Goal: Information Seeking & Learning: Learn about a topic

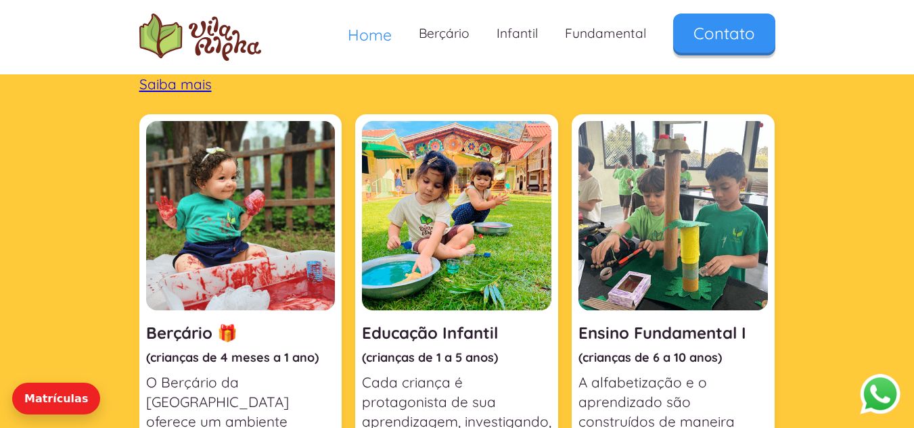
scroll to position [471, 0]
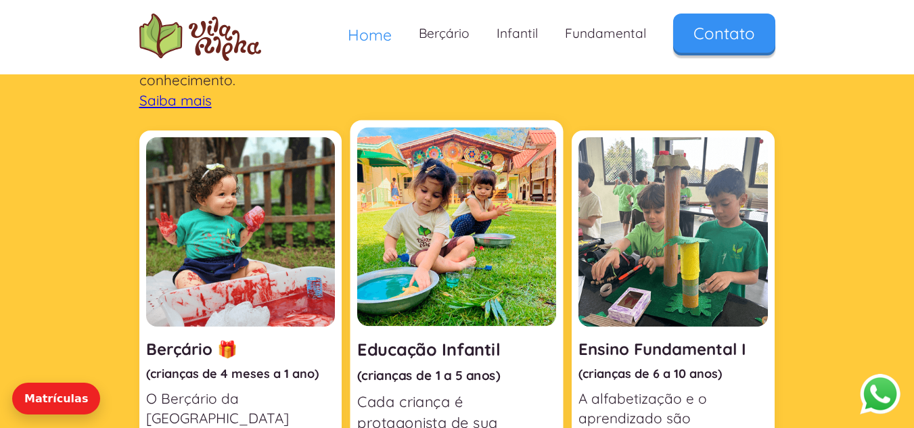
click at [449, 183] on img at bounding box center [456, 226] width 199 height 199
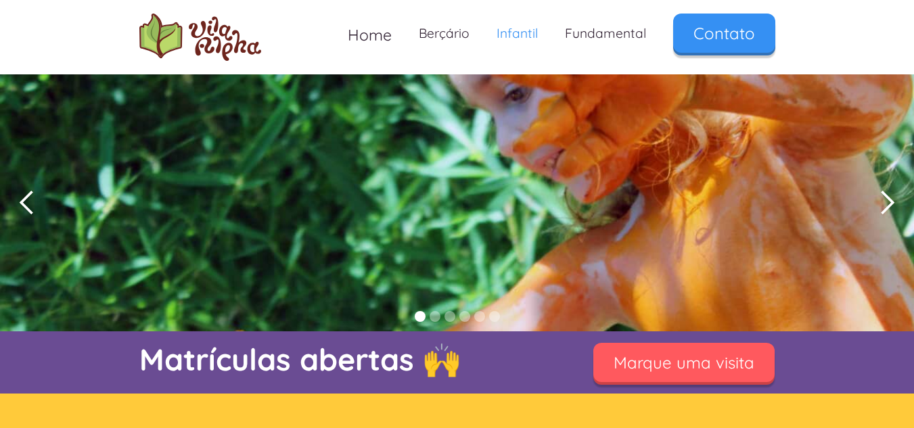
click at [883, 204] on div "next slide" at bounding box center [887, 203] width 27 height 27
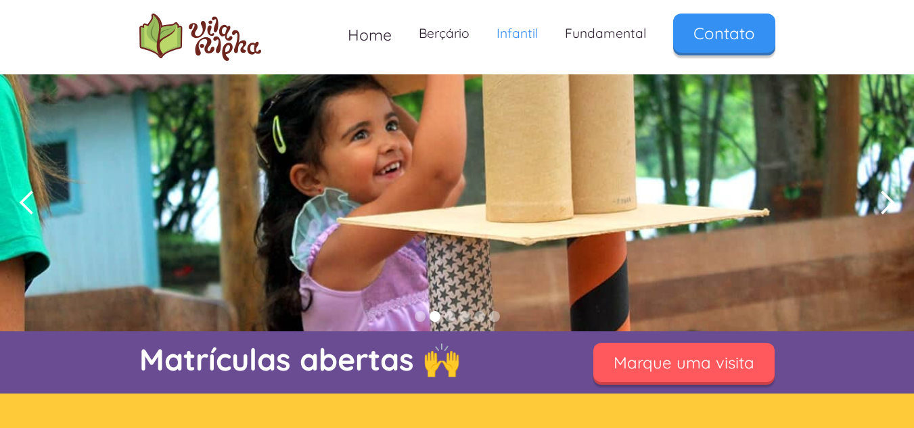
click at [883, 204] on div "next slide" at bounding box center [887, 203] width 27 height 27
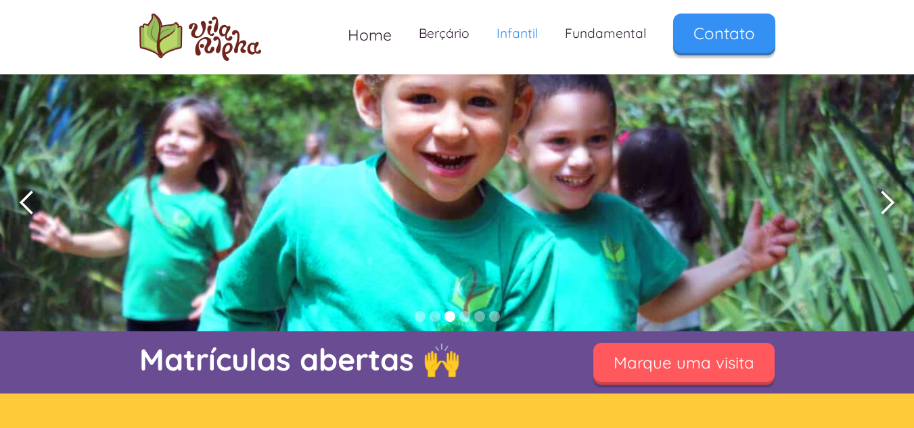
click at [883, 204] on div "next slide" at bounding box center [887, 203] width 27 height 27
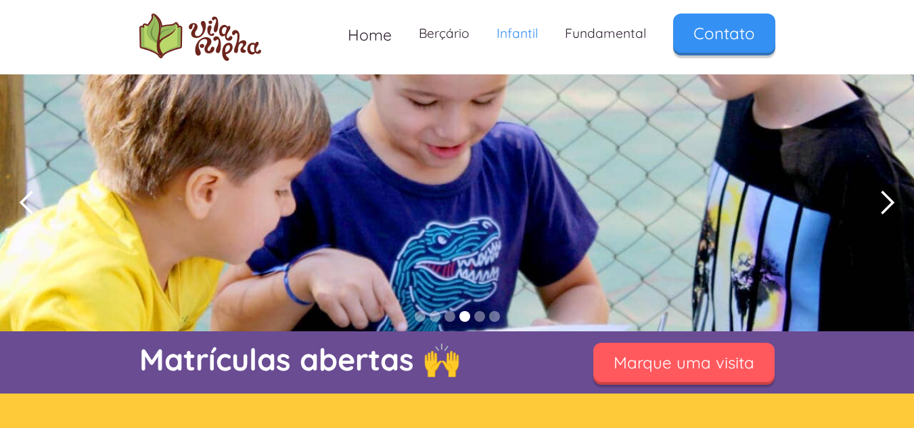
click at [883, 204] on div "next slide" at bounding box center [887, 203] width 27 height 27
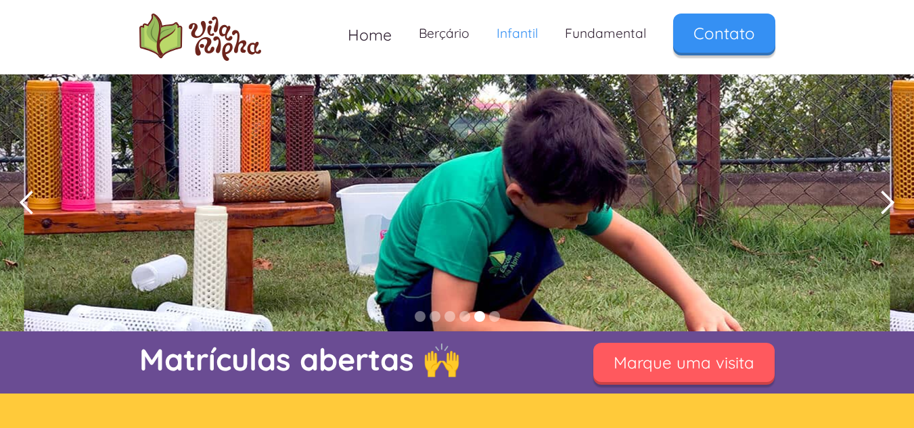
click at [659, 201] on div "5 of 6" at bounding box center [457, 202] width 914 height 257
click at [881, 204] on div "next slide" at bounding box center [887, 203] width 27 height 27
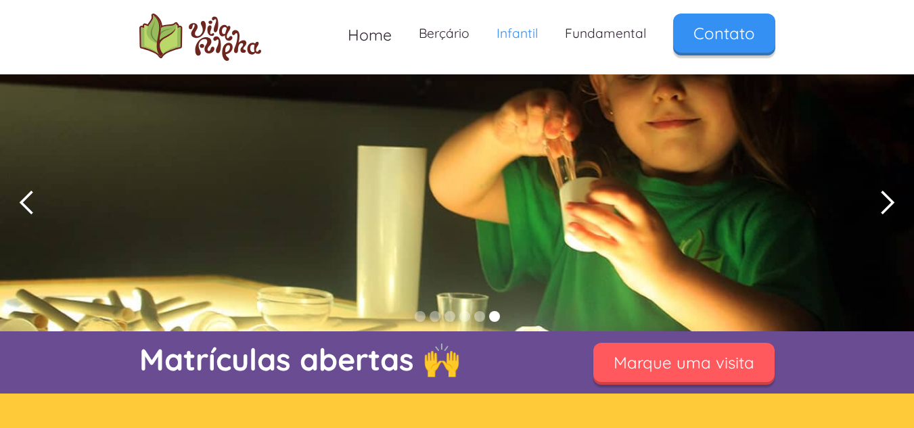
click at [881, 204] on div "next slide" at bounding box center [887, 203] width 27 height 27
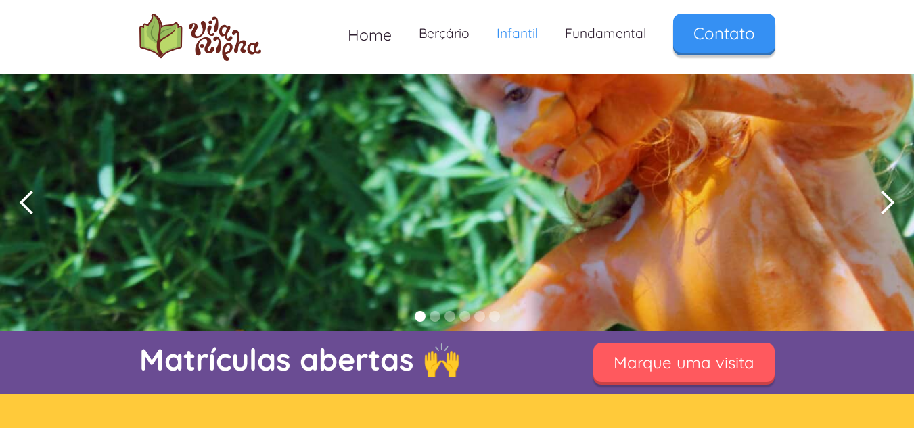
click at [881, 204] on div "next slide" at bounding box center [887, 203] width 27 height 27
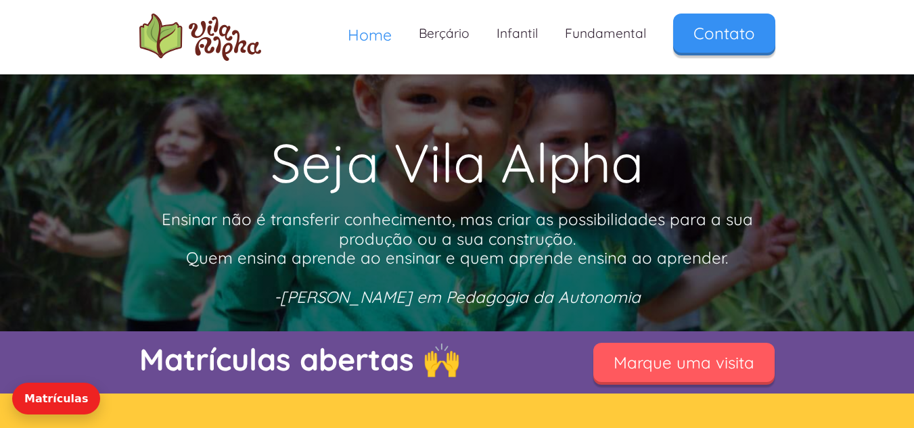
scroll to position [471, 0]
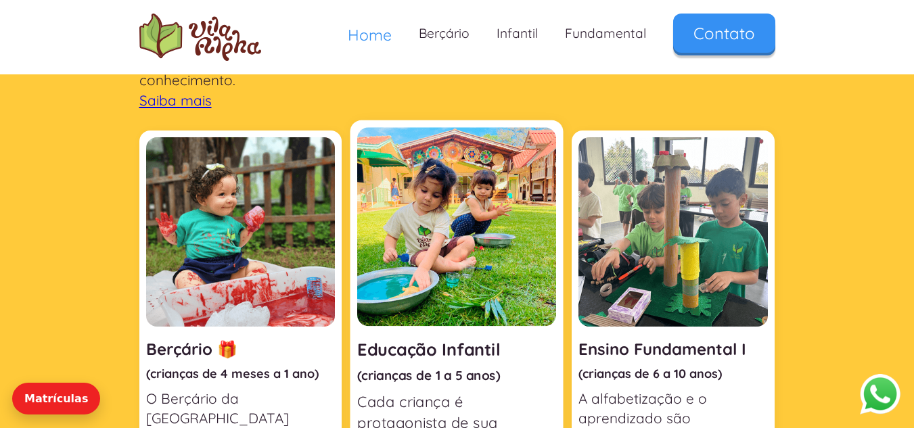
click at [481, 213] on img at bounding box center [456, 226] width 199 height 199
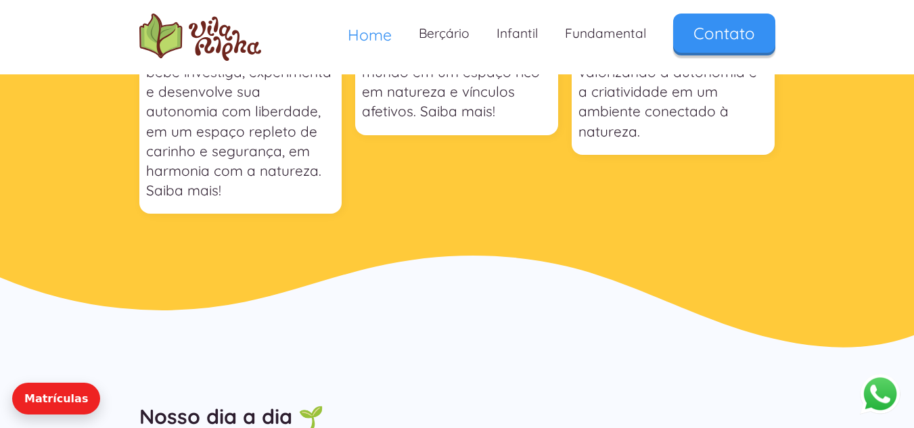
scroll to position [0, 0]
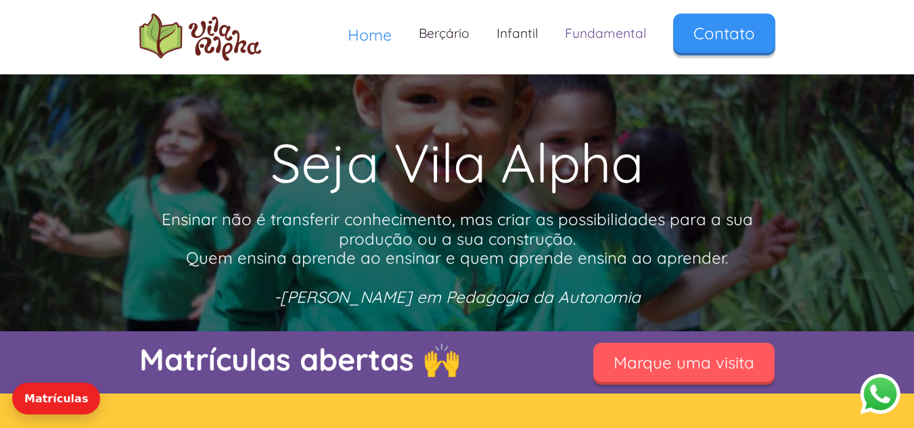
click at [609, 32] on link "Fundamental" at bounding box center [606, 34] width 108 height 40
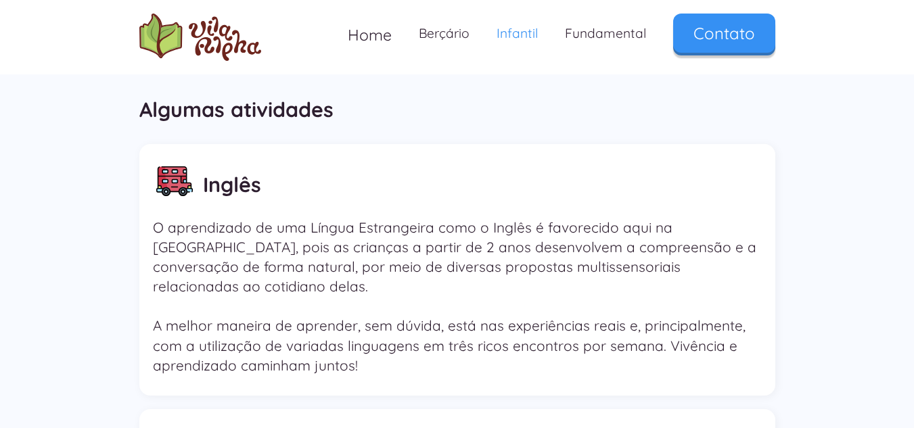
scroll to position [1608, 0]
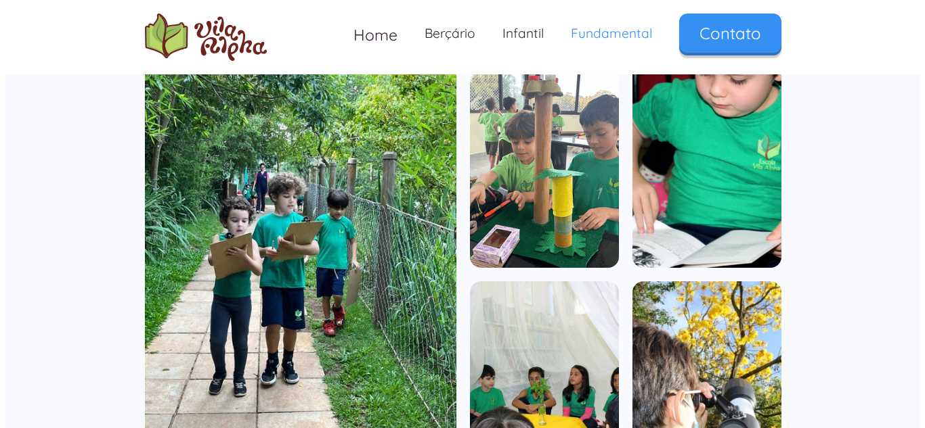
scroll to position [850, 0]
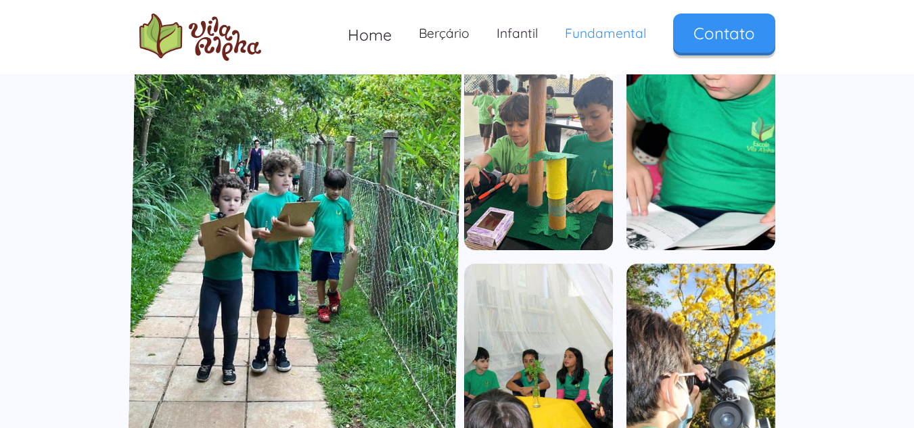
click at [323, 183] on img "open lightbox" at bounding box center [294, 251] width 334 height 442
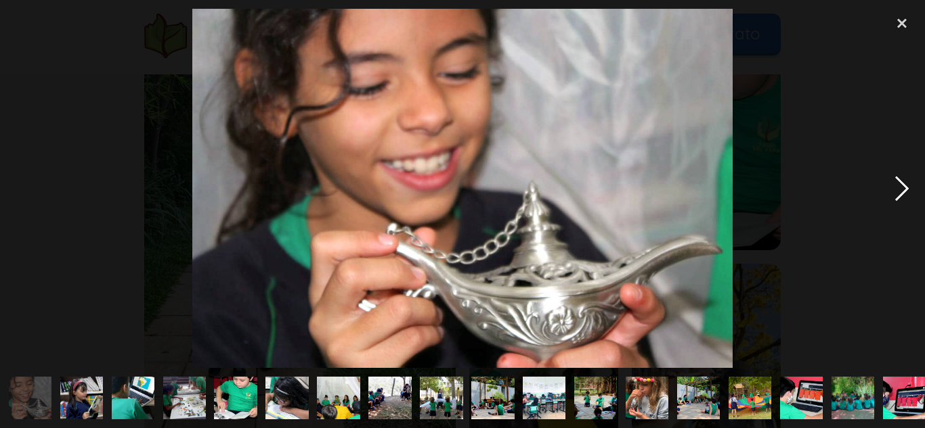
click at [899, 188] on div "next image" at bounding box center [902, 189] width 46 height 360
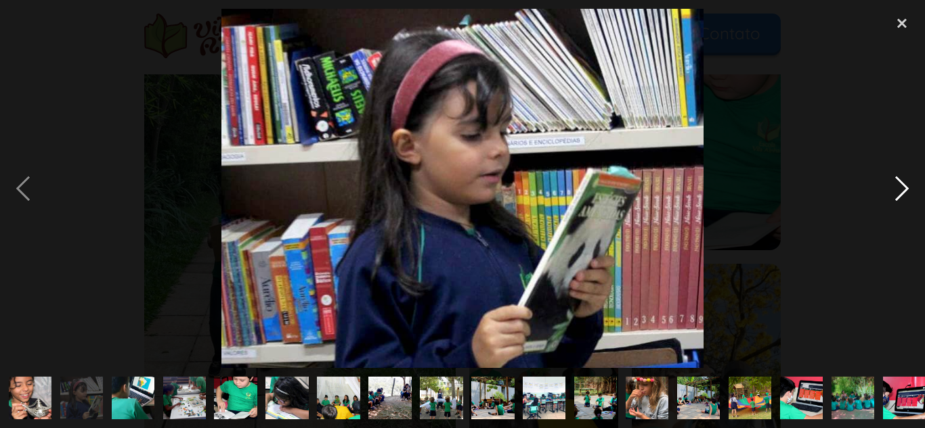
click at [899, 188] on div "next image" at bounding box center [902, 189] width 46 height 360
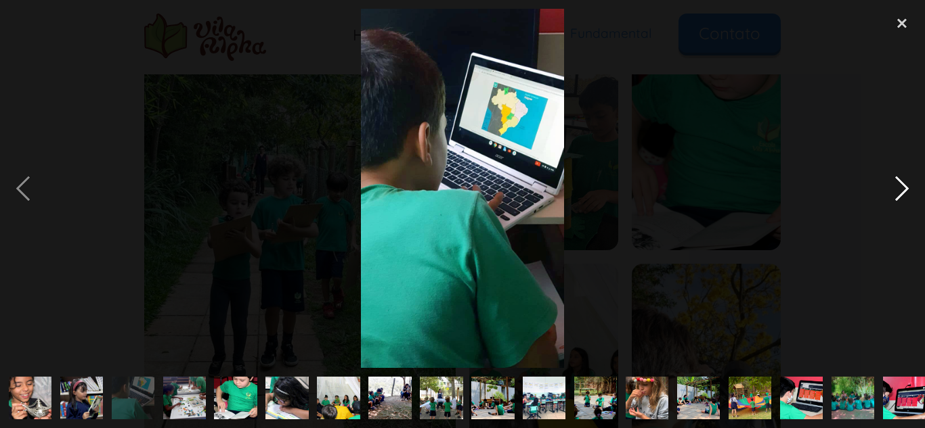
click at [899, 188] on div "next image" at bounding box center [902, 189] width 46 height 360
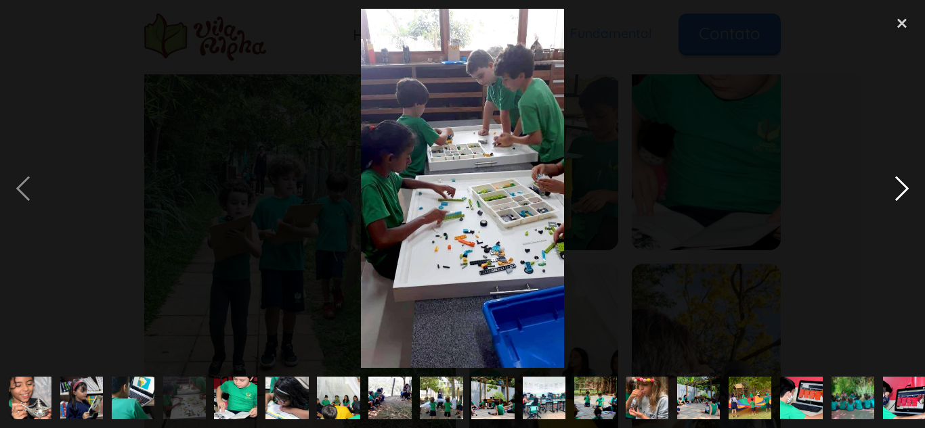
click at [899, 188] on div "next image" at bounding box center [902, 189] width 46 height 360
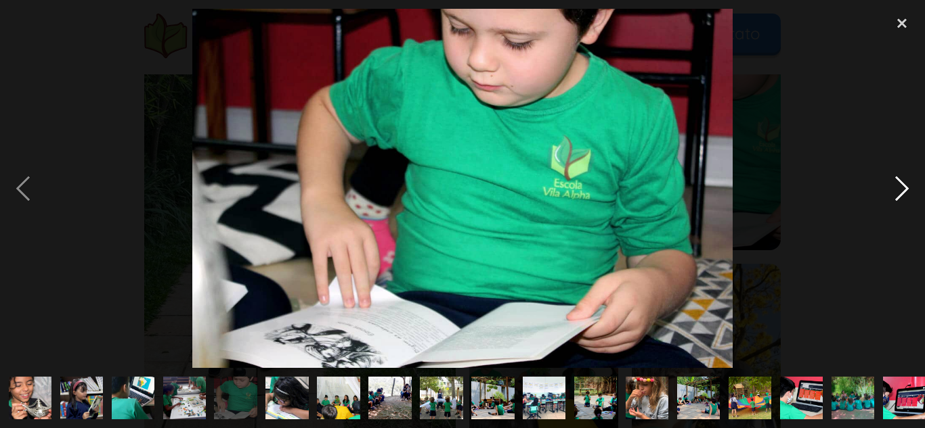
click at [899, 188] on div "next image" at bounding box center [902, 189] width 46 height 360
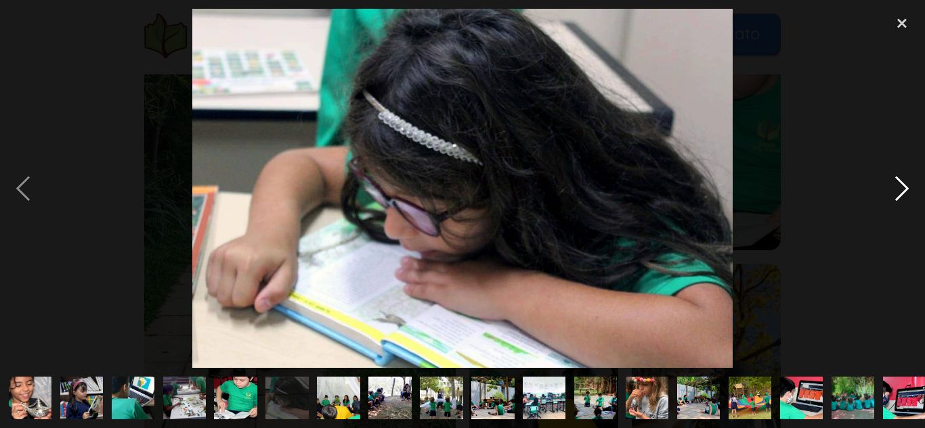
click at [899, 188] on div "next image" at bounding box center [902, 189] width 46 height 360
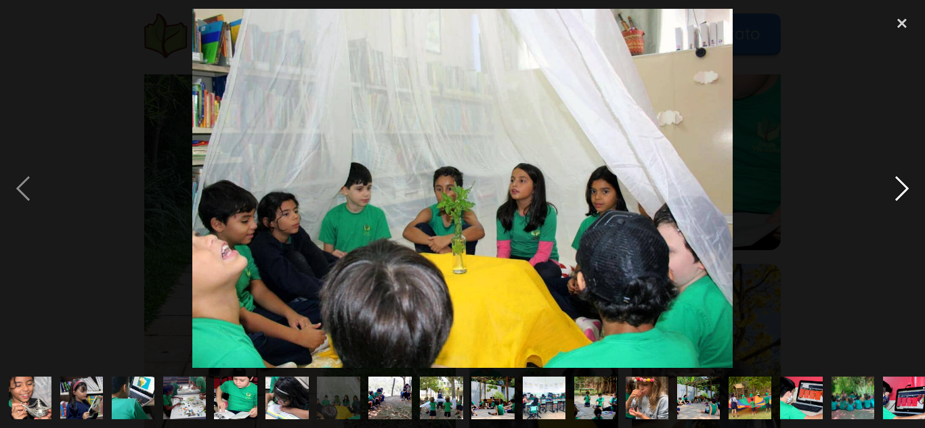
click at [899, 188] on div "next image" at bounding box center [902, 189] width 46 height 360
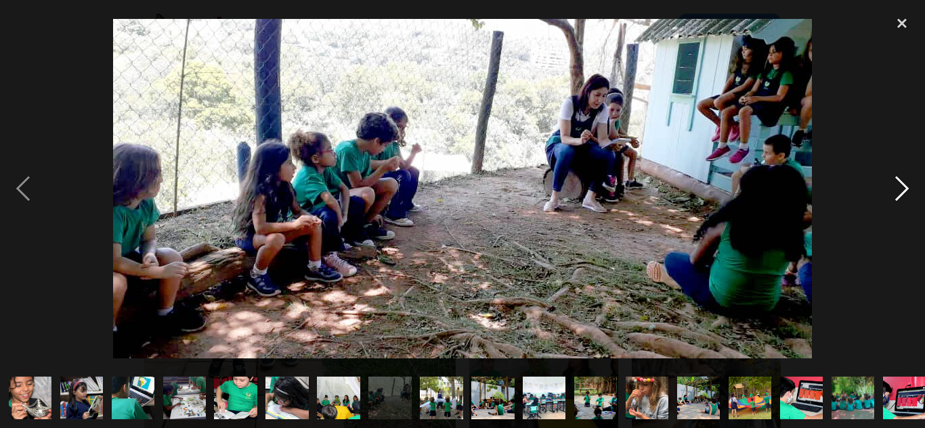
click at [899, 188] on div "next image" at bounding box center [902, 189] width 46 height 360
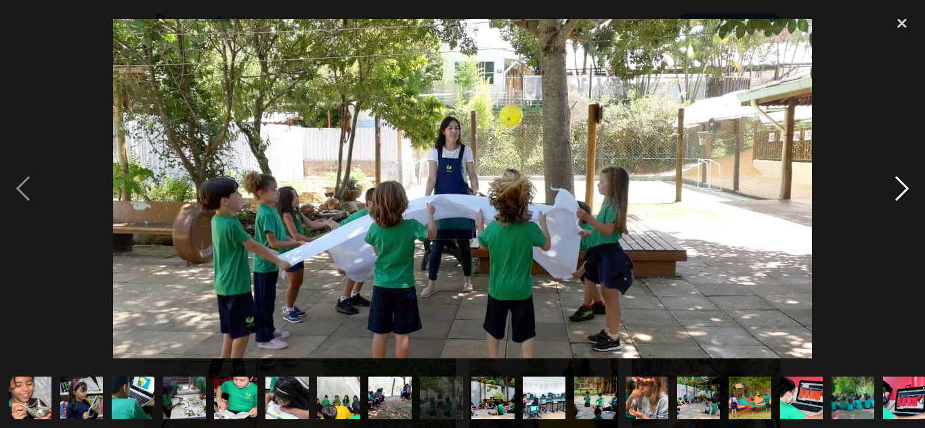
click at [899, 188] on div "next image" at bounding box center [902, 189] width 46 height 360
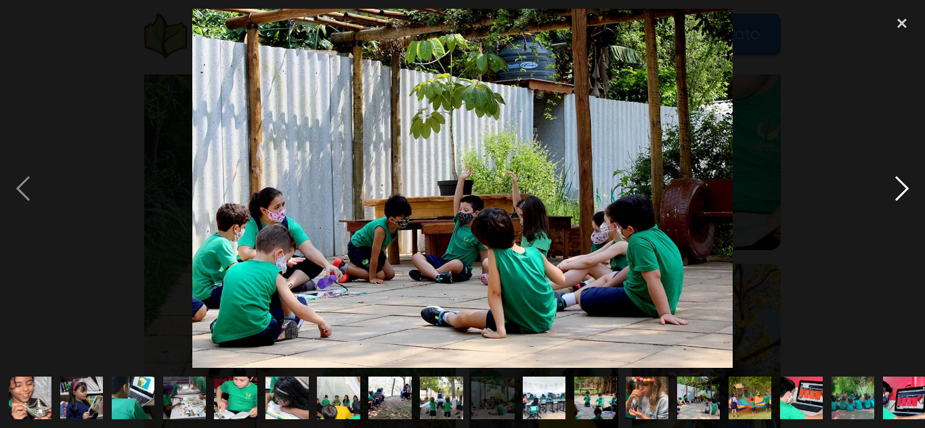
click at [899, 188] on div "next image" at bounding box center [902, 189] width 46 height 360
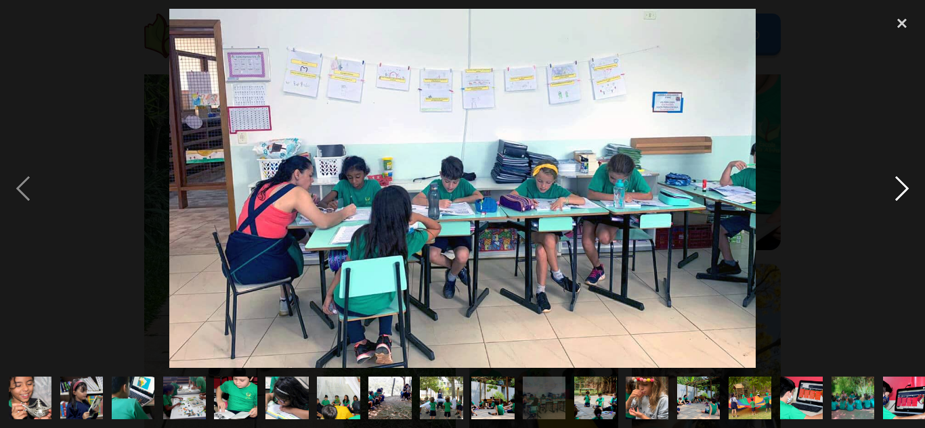
click at [899, 188] on div "next image" at bounding box center [902, 189] width 46 height 360
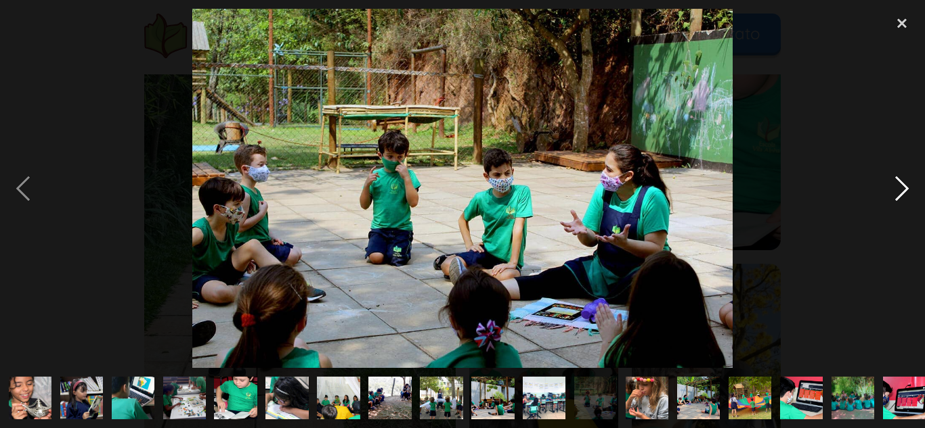
click at [899, 188] on div "next image" at bounding box center [902, 189] width 46 height 360
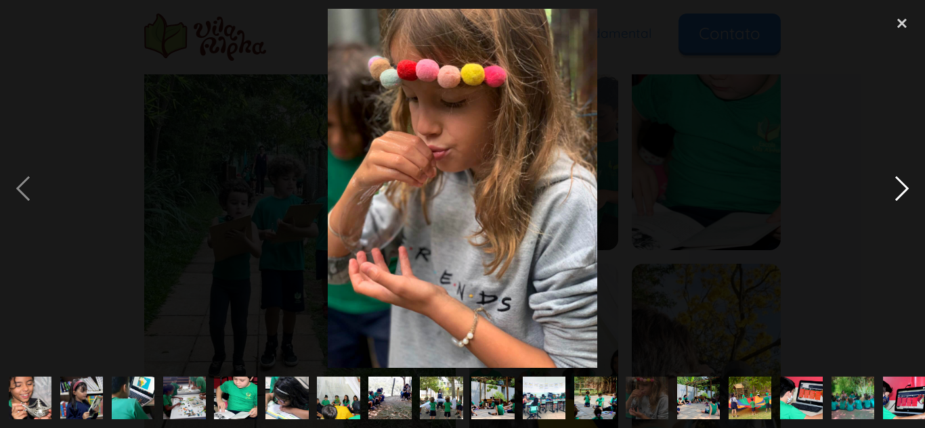
click at [910, 187] on div "next image" at bounding box center [902, 189] width 46 height 360
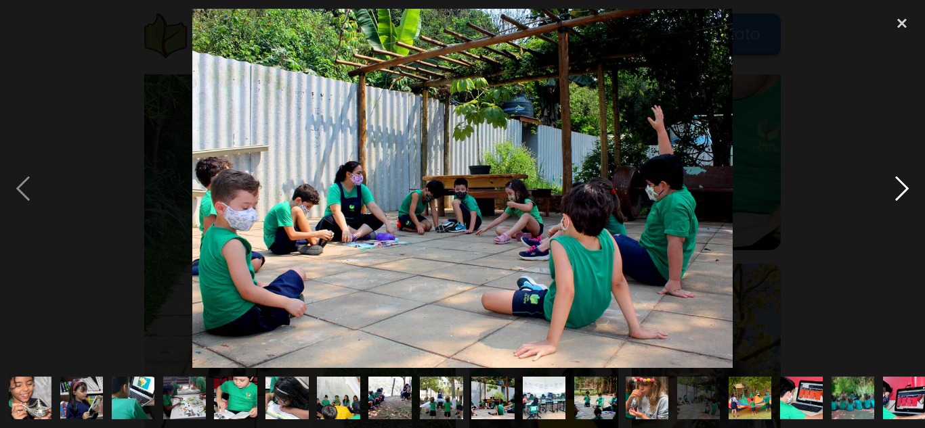
click at [898, 198] on div "next image" at bounding box center [902, 189] width 46 height 360
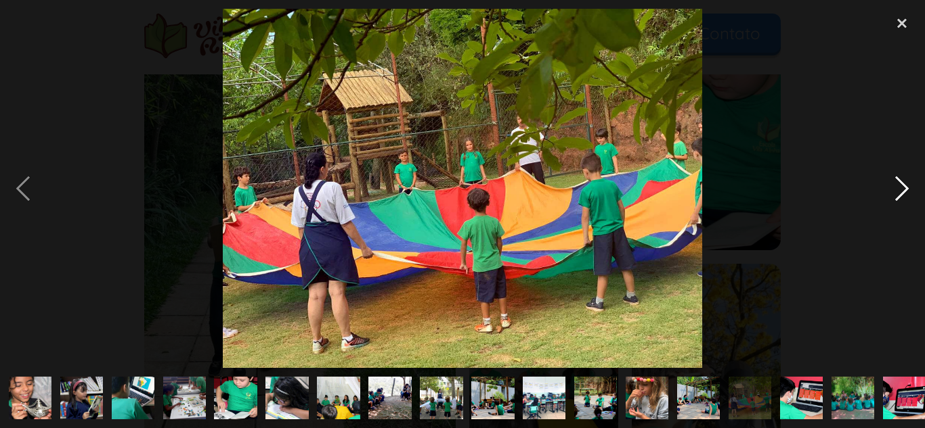
click at [898, 198] on div "next image" at bounding box center [902, 189] width 46 height 360
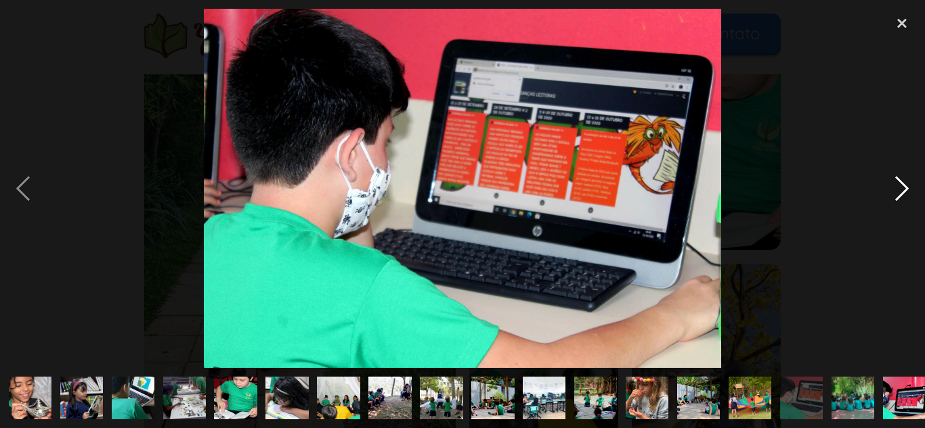
click at [898, 198] on div "next image" at bounding box center [902, 189] width 46 height 360
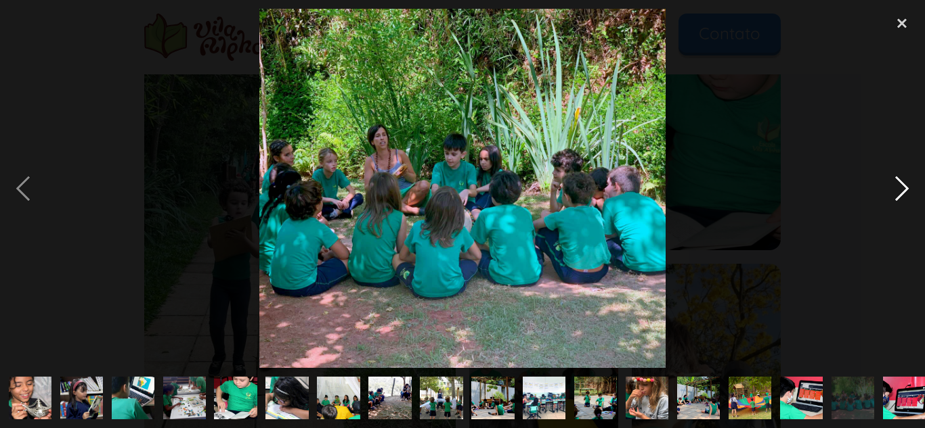
click at [898, 198] on div "next image" at bounding box center [902, 189] width 46 height 360
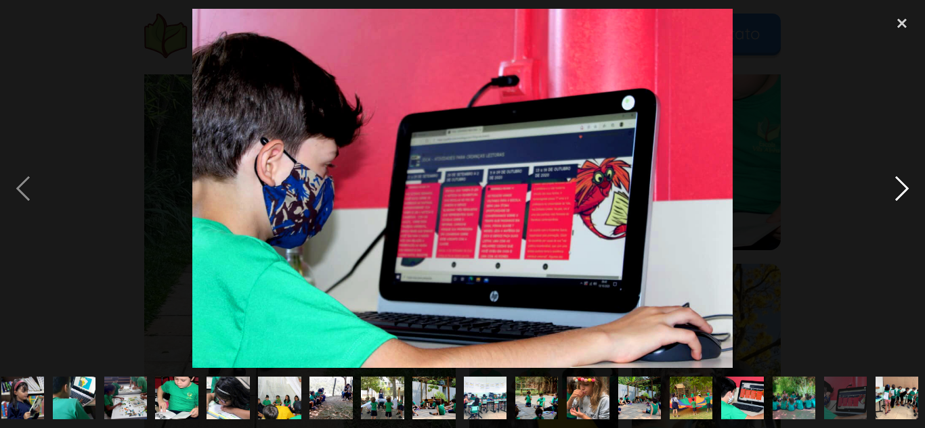
scroll to position [0, 61]
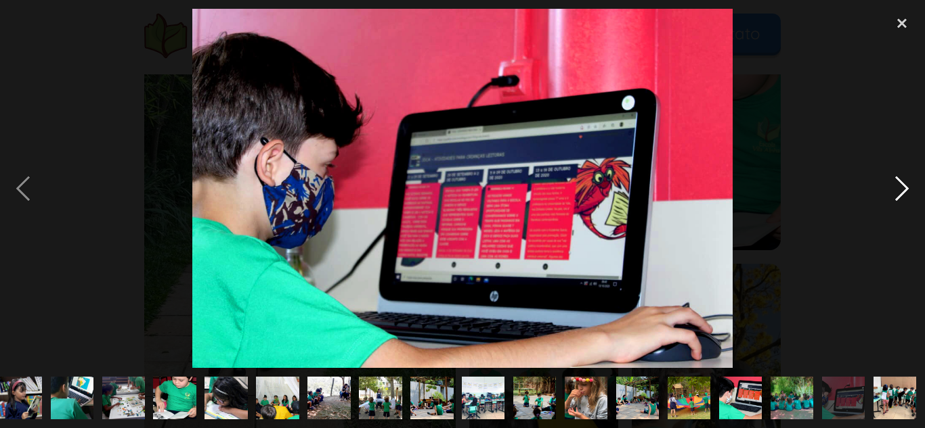
click at [898, 198] on div "next image" at bounding box center [902, 189] width 46 height 360
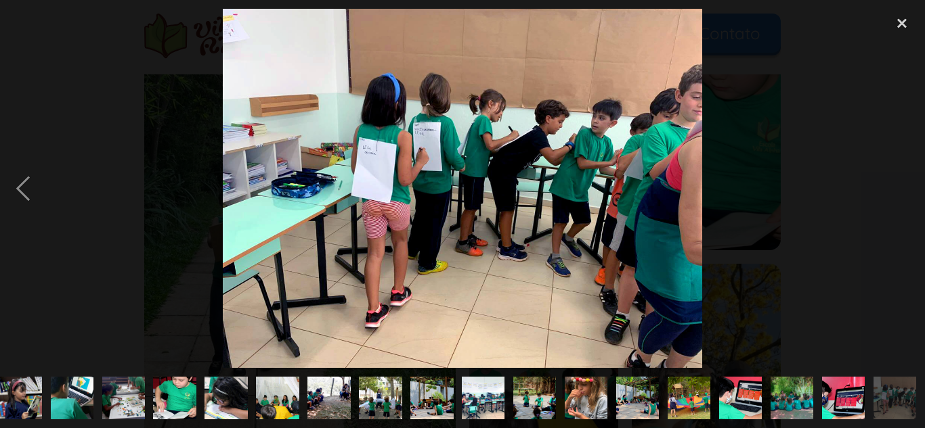
click at [898, 198] on div "next image" at bounding box center [902, 189] width 46 height 360
click at [902, 22] on div "close lightbox" at bounding box center [902, 24] width 46 height 30
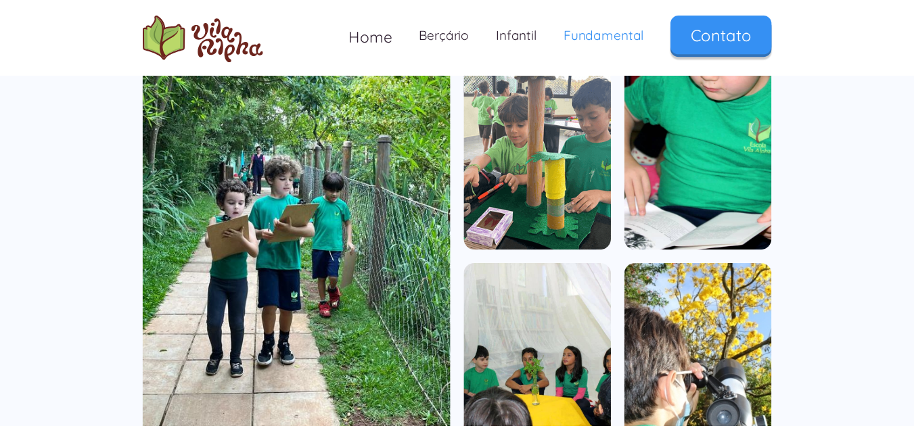
scroll to position [0, 0]
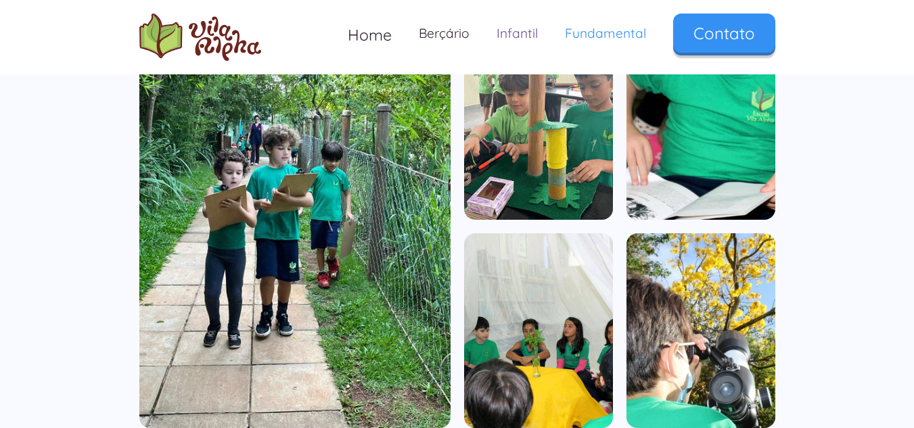
click at [520, 38] on link "Infantil" at bounding box center [517, 34] width 68 height 40
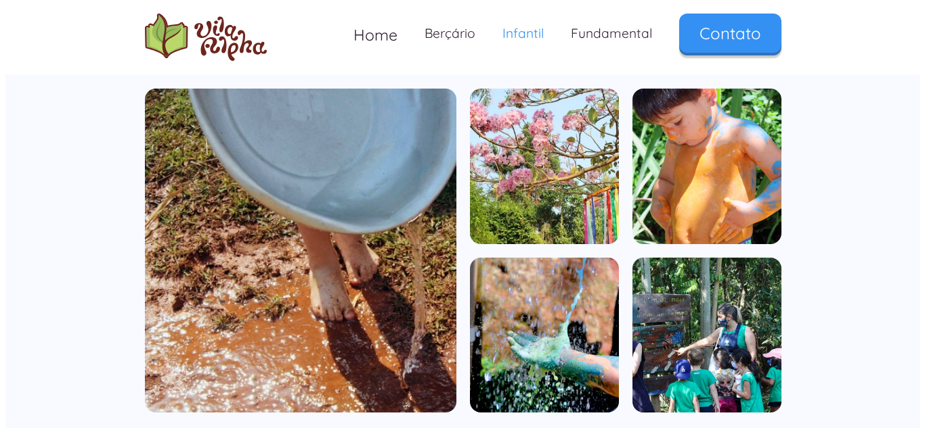
scroll to position [915, 0]
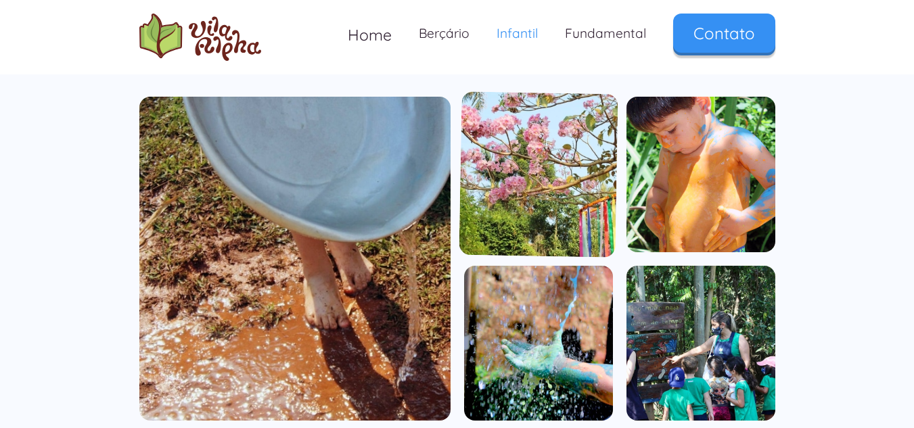
click at [545, 160] on img "open lightbox" at bounding box center [538, 174] width 159 height 166
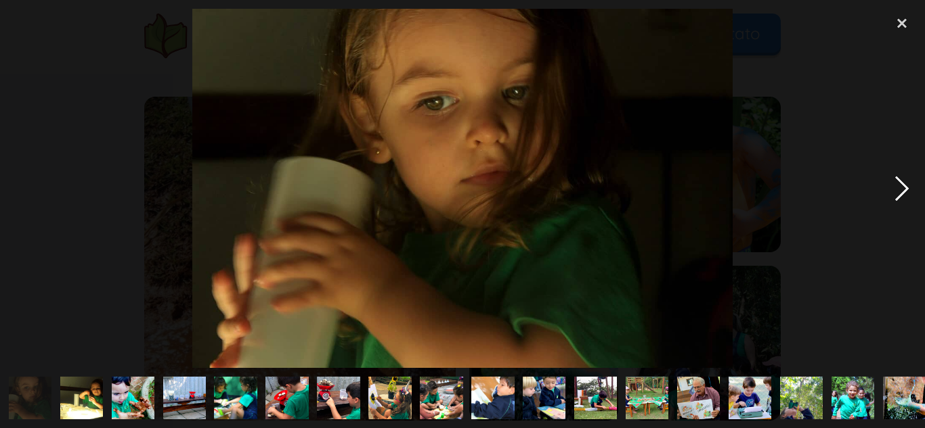
click at [900, 200] on div "next image" at bounding box center [902, 189] width 46 height 360
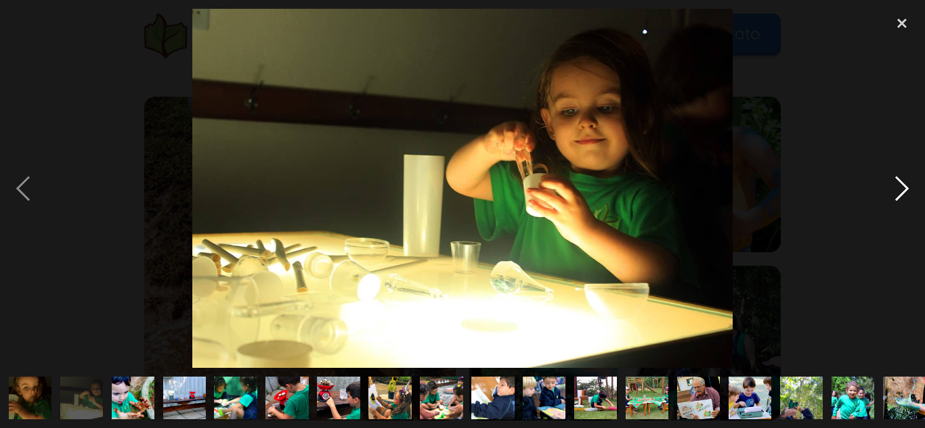
click at [900, 200] on div "next image" at bounding box center [902, 189] width 46 height 360
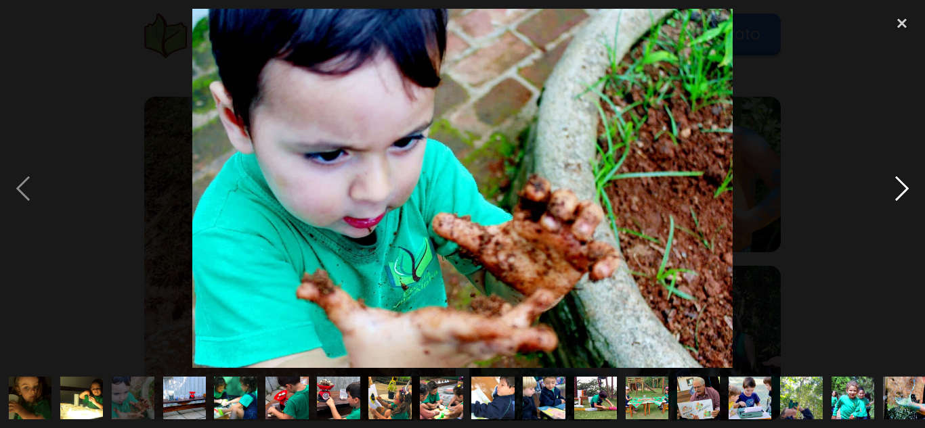
click at [900, 200] on div "next image" at bounding box center [902, 189] width 46 height 360
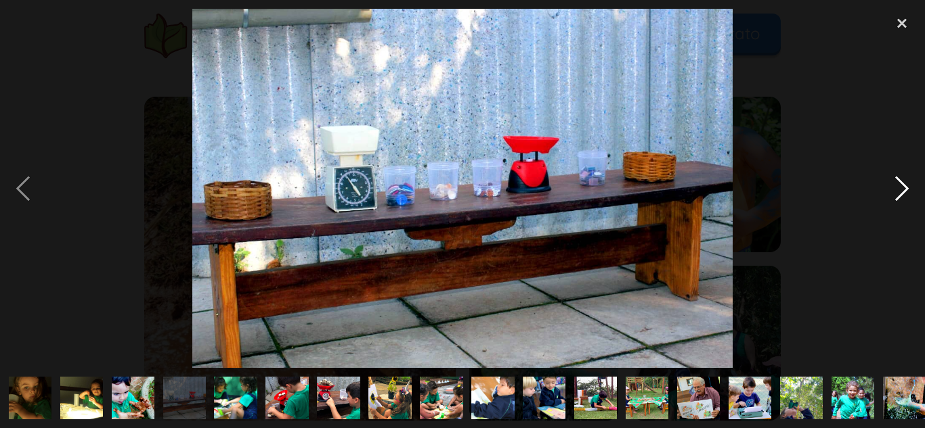
click at [900, 200] on div "next image" at bounding box center [902, 189] width 46 height 360
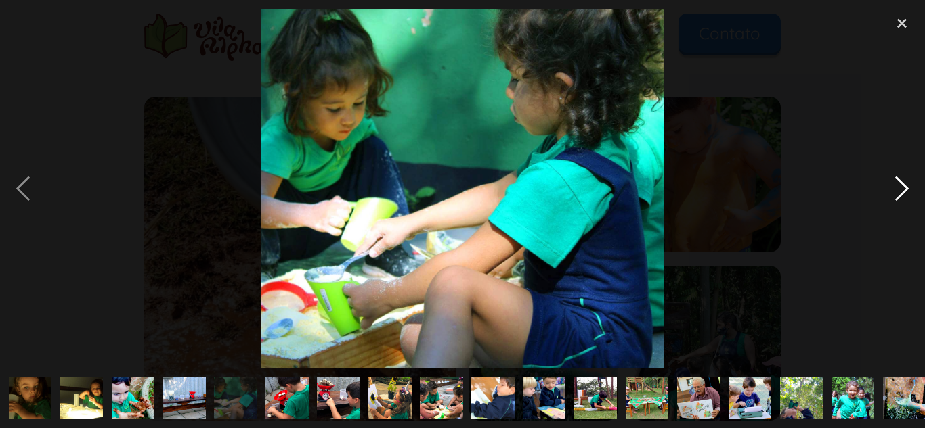
click at [900, 200] on div "next image" at bounding box center [902, 189] width 46 height 360
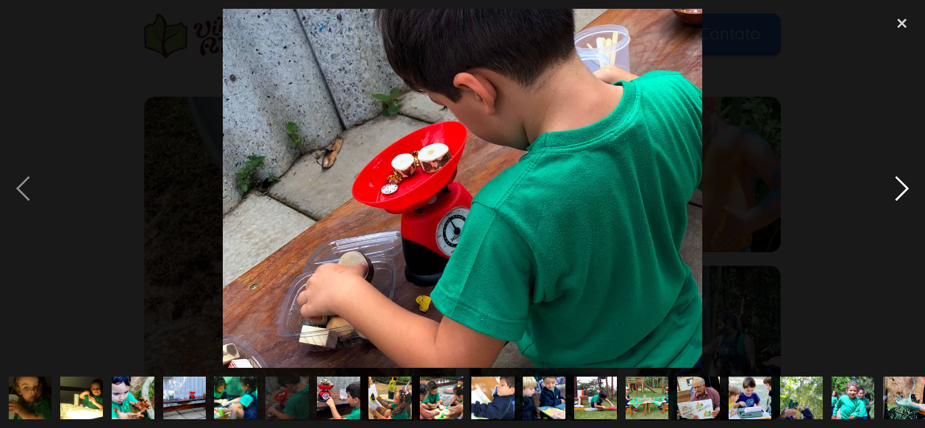
click at [900, 200] on div "next image" at bounding box center [902, 189] width 46 height 360
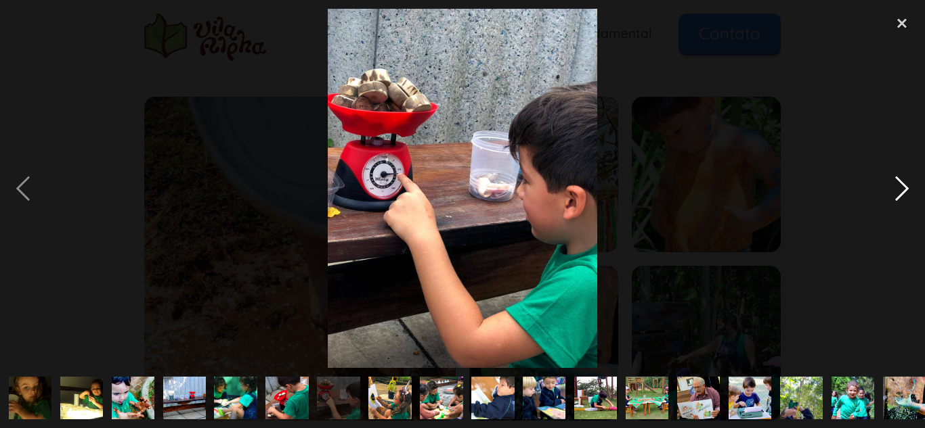
click at [900, 200] on div "next image" at bounding box center [902, 189] width 46 height 360
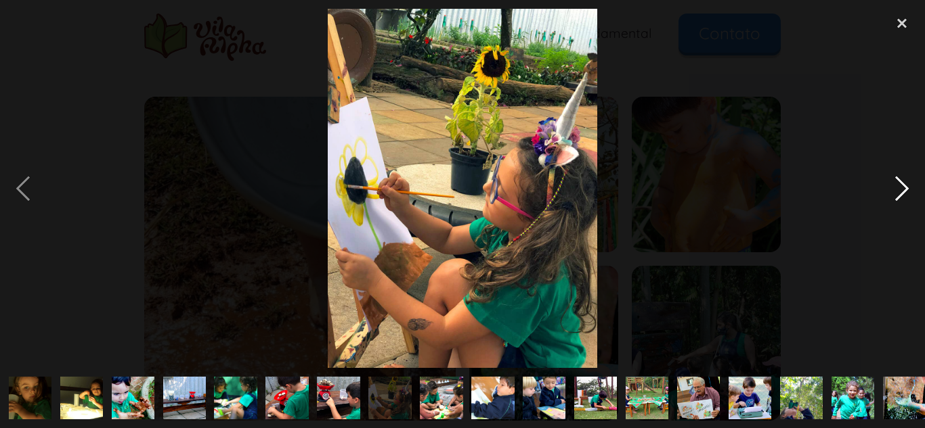
click at [900, 200] on div "next image" at bounding box center [902, 189] width 46 height 360
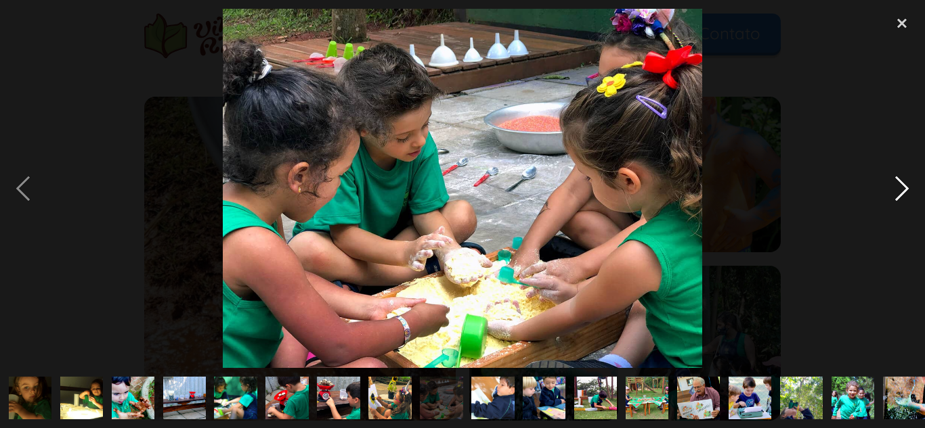
click at [900, 200] on div "next image" at bounding box center [902, 189] width 46 height 360
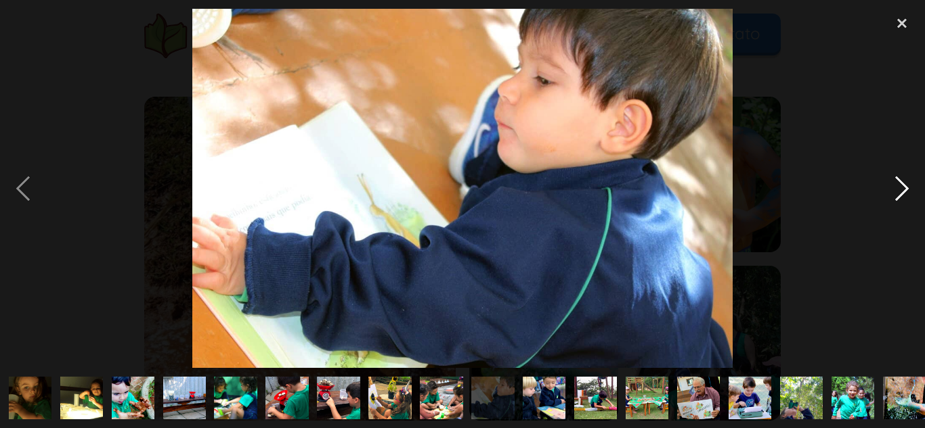
click at [900, 200] on div "next image" at bounding box center [902, 189] width 46 height 360
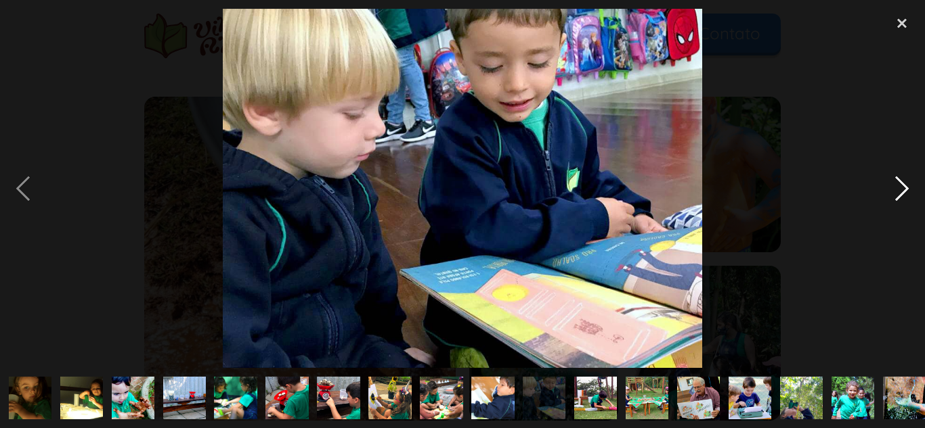
click at [900, 200] on div "next image" at bounding box center [902, 189] width 46 height 360
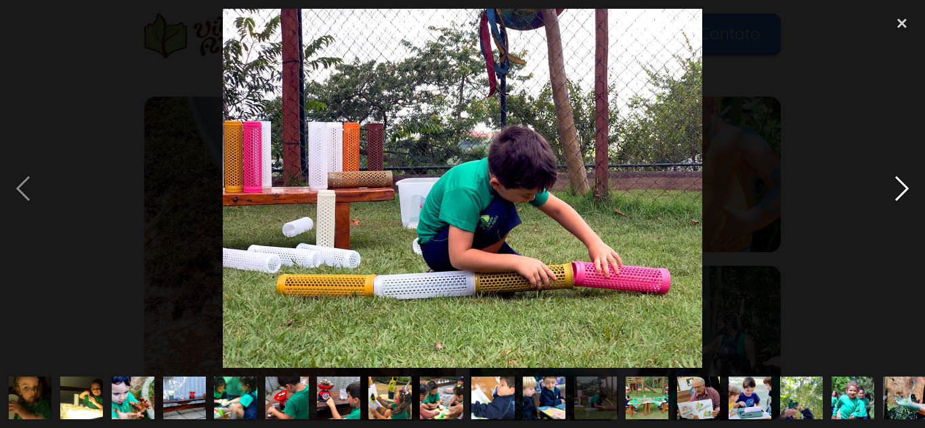
click at [900, 200] on div "next image" at bounding box center [902, 189] width 46 height 360
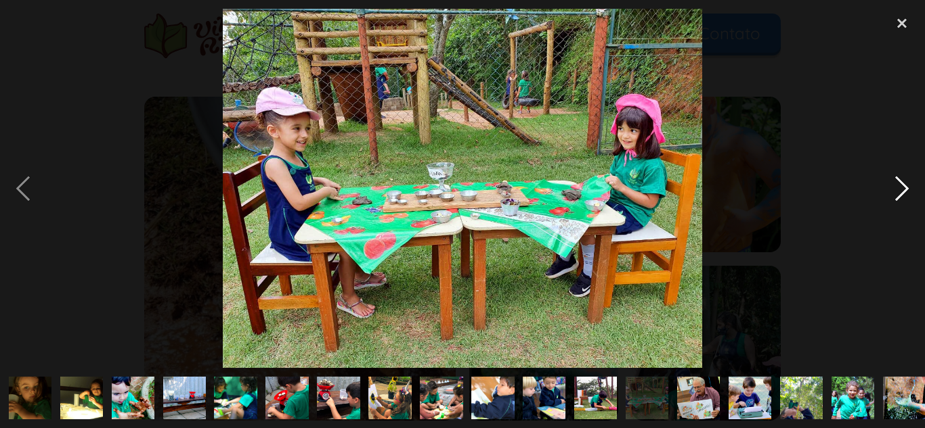
click at [902, 185] on div "next image" at bounding box center [902, 189] width 46 height 360
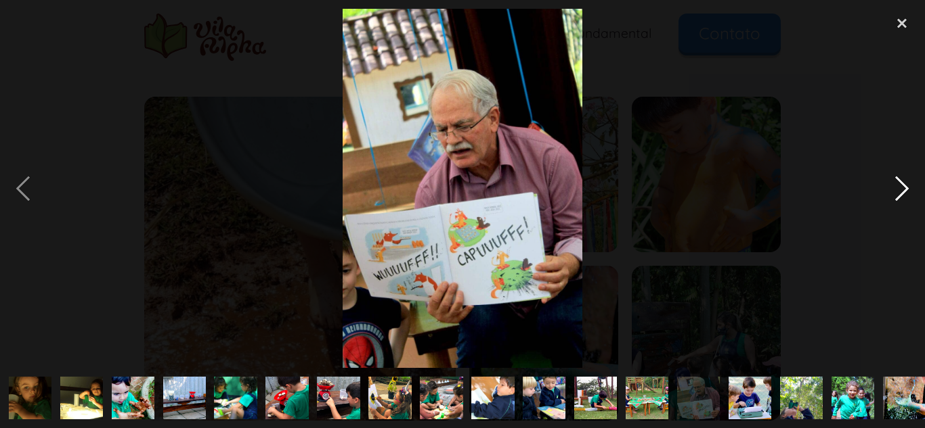
click at [900, 185] on div "next image" at bounding box center [902, 189] width 46 height 360
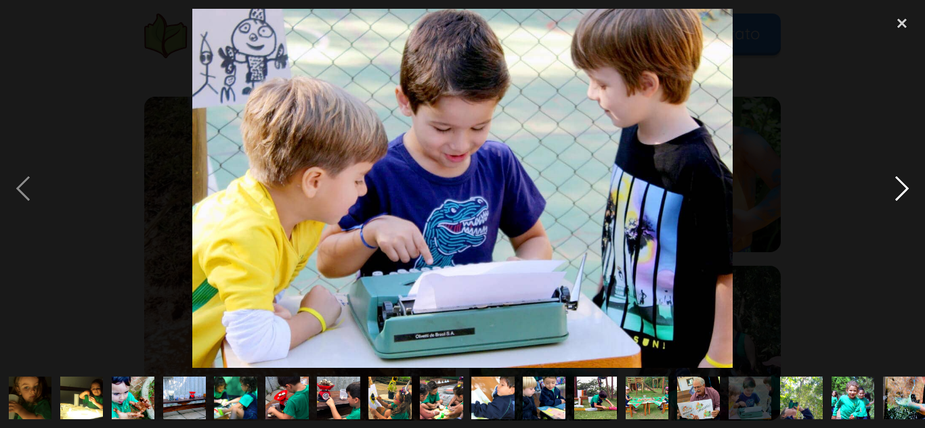
click at [904, 190] on div "next image" at bounding box center [902, 189] width 46 height 360
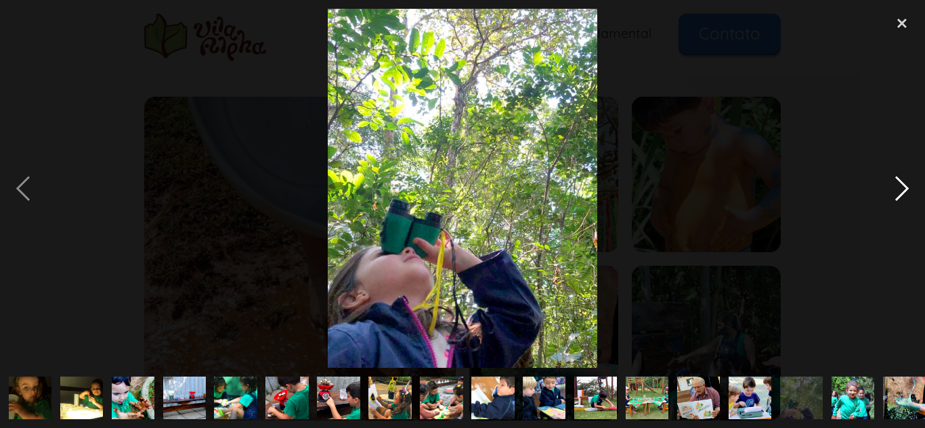
click at [904, 190] on div "next image" at bounding box center [902, 189] width 46 height 360
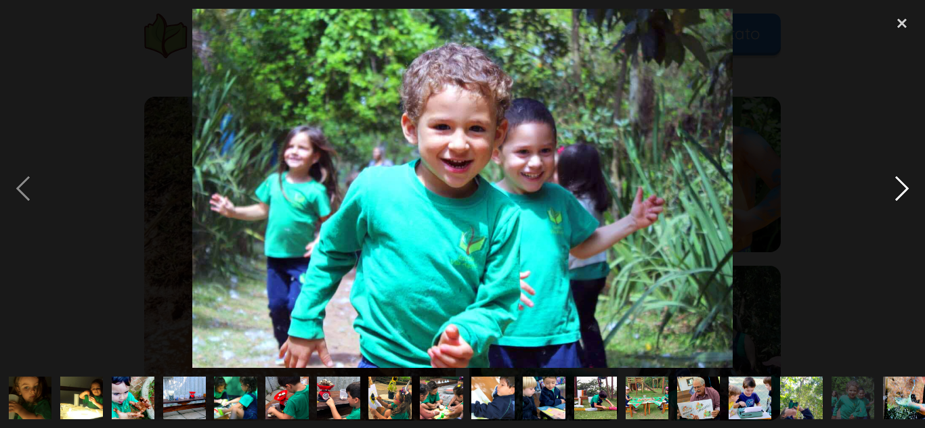
click at [904, 190] on div "next image" at bounding box center [902, 189] width 46 height 360
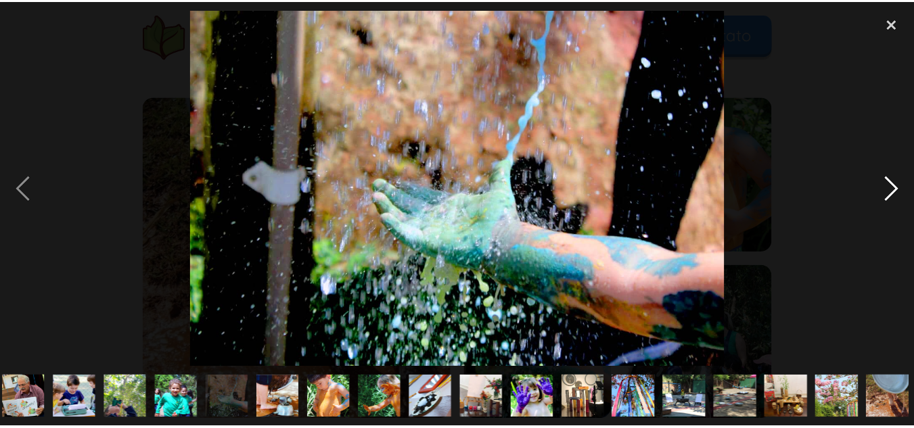
scroll to position [0, 678]
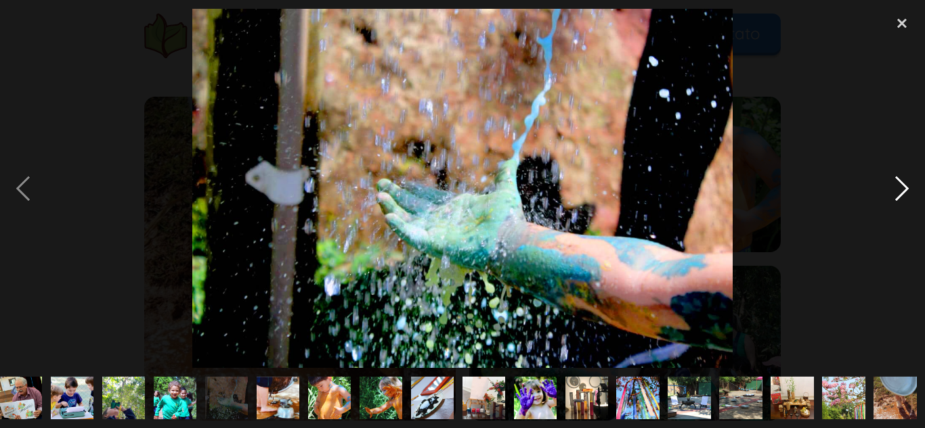
click at [904, 190] on div "next image" at bounding box center [902, 189] width 46 height 360
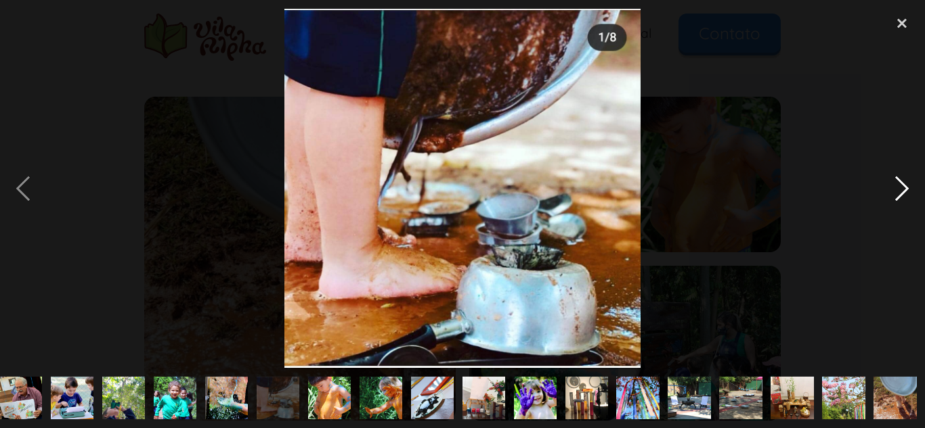
click at [904, 190] on div "next image" at bounding box center [902, 189] width 46 height 360
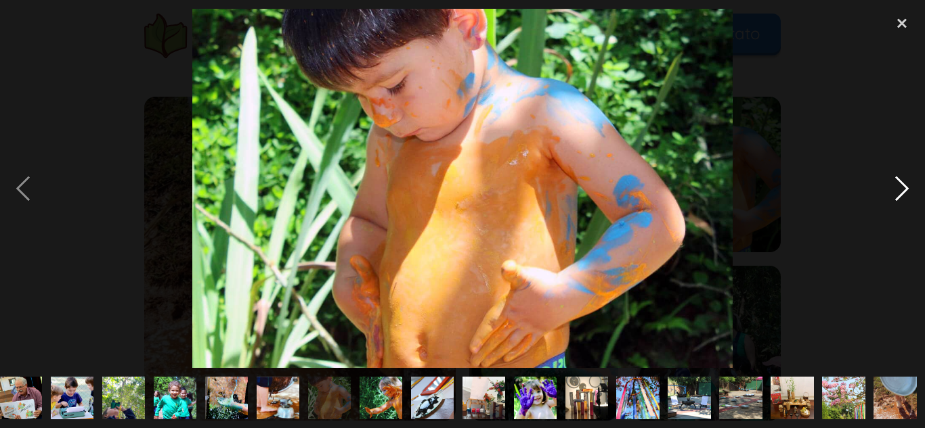
click at [904, 190] on div "next image" at bounding box center [902, 189] width 46 height 360
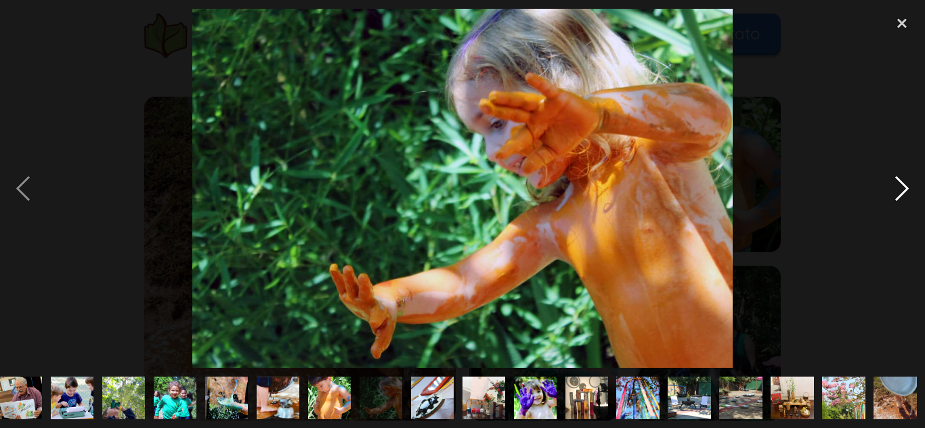
click at [904, 190] on div "next image" at bounding box center [902, 189] width 46 height 360
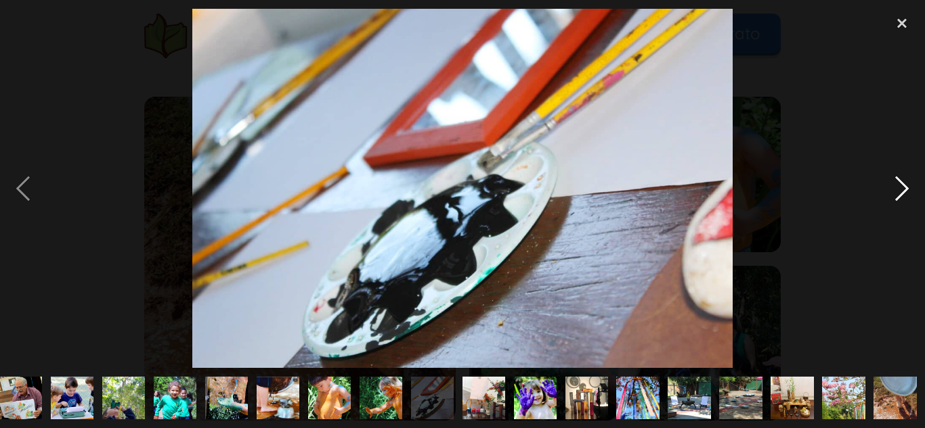
click at [904, 190] on div "next image" at bounding box center [902, 189] width 46 height 360
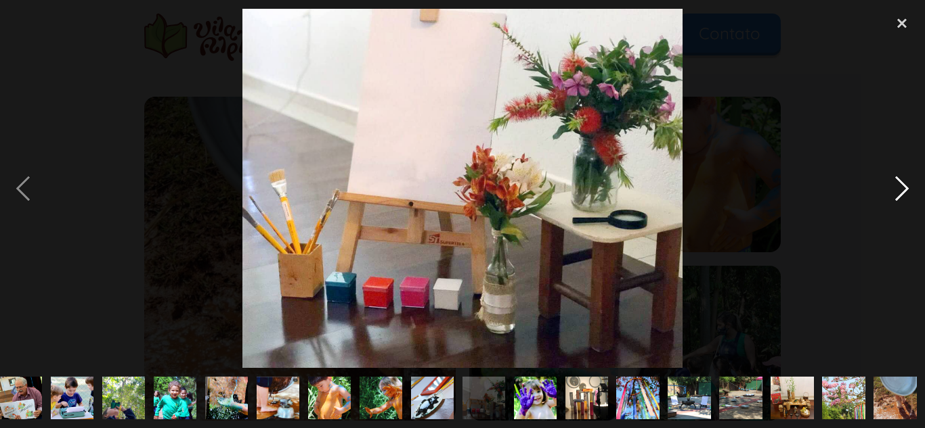
click at [904, 190] on div "next image" at bounding box center [902, 189] width 46 height 360
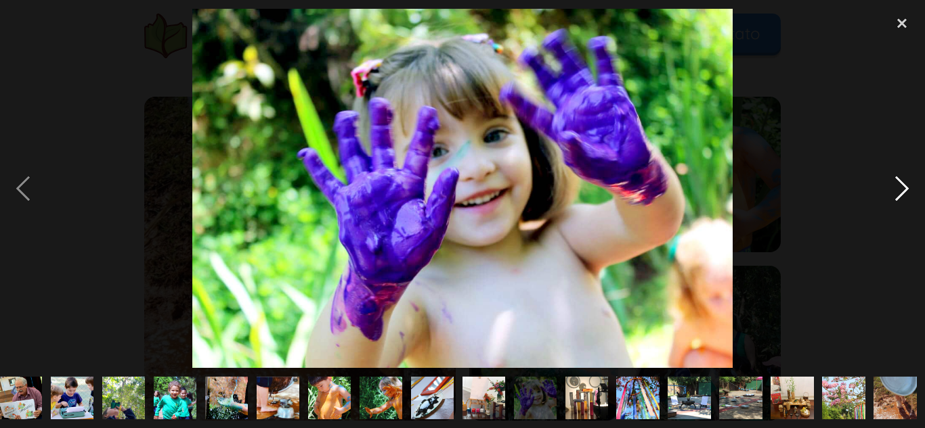
click at [904, 190] on div "next image" at bounding box center [902, 189] width 46 height 360
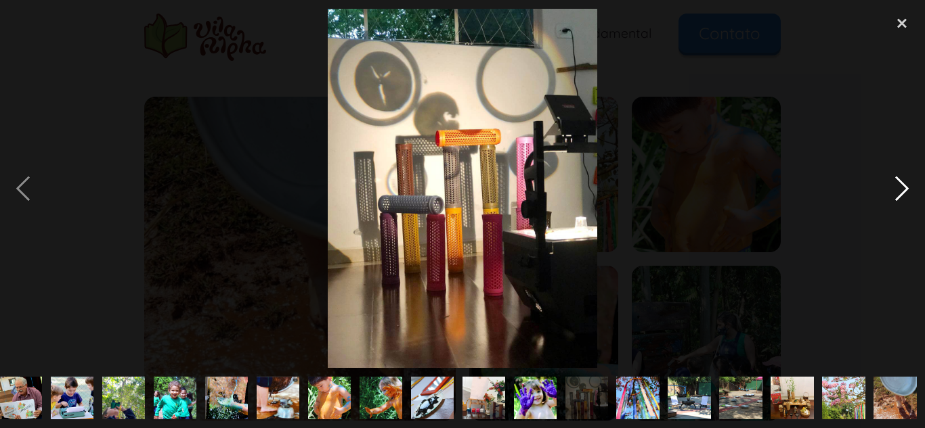
click at [904, 190] on div "next image" at bounding box center [902, 189] width 46 height 360
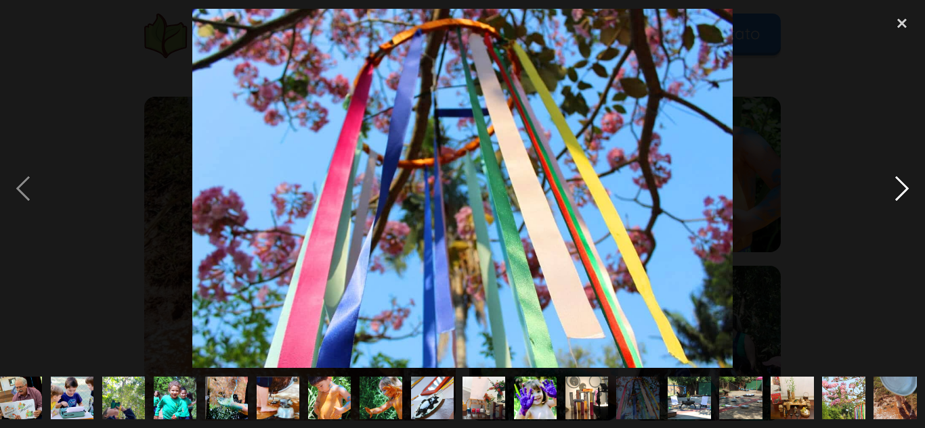
click at [904, 190] on div "next image" at bounding box center [902, 189] width 46 height 360
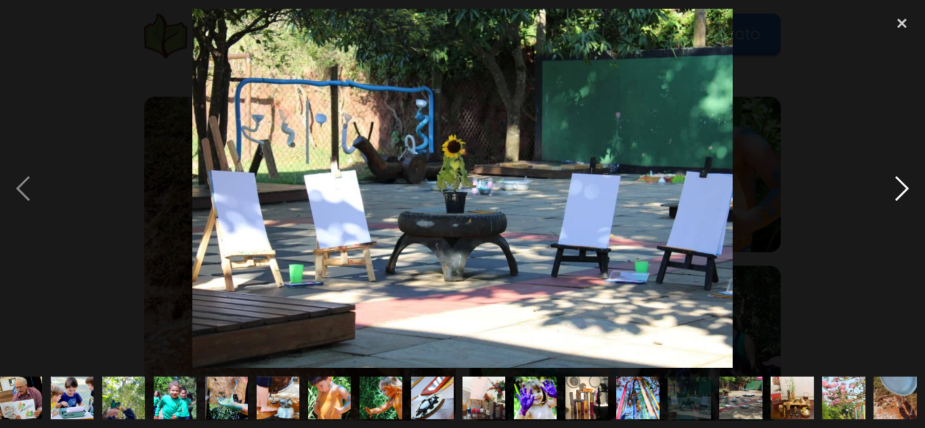
click at [904, 190] on div "next image" at bounding box center [902, 189] width 46 height 360
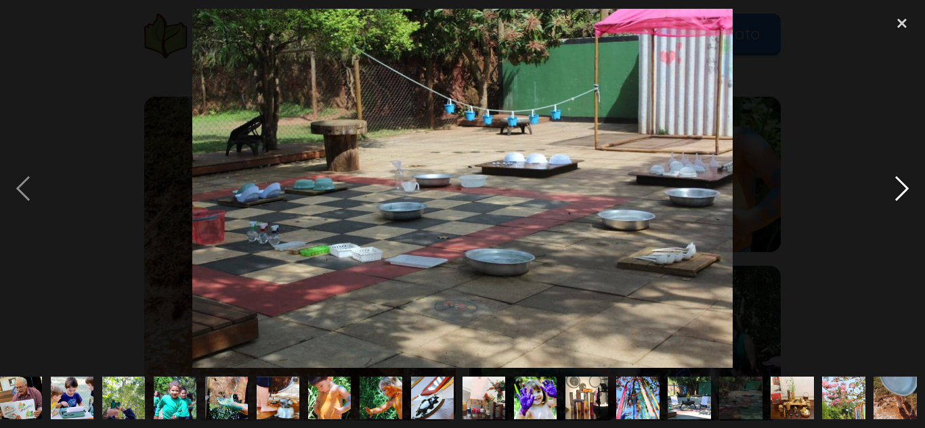
click at [904, 190] on div "next image" at bounding box center [902, 189] width 46 height 360
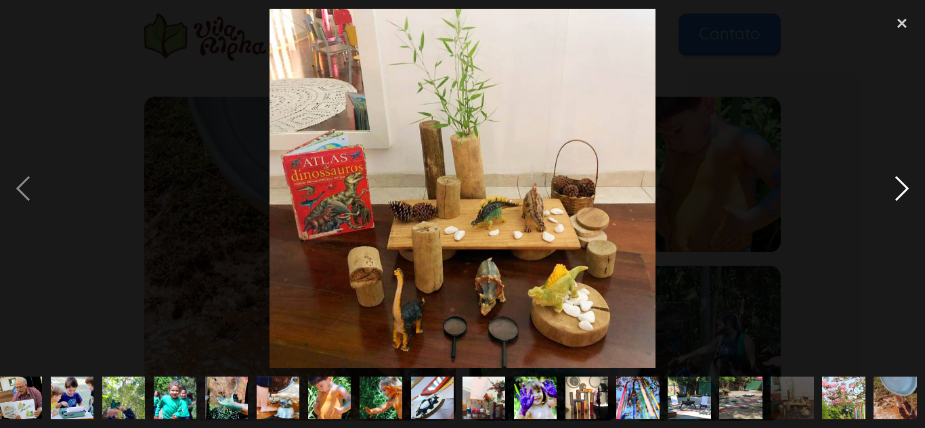
click at [904, 190] on div "next image" at bounding box center [902, 189] width 46 height 360
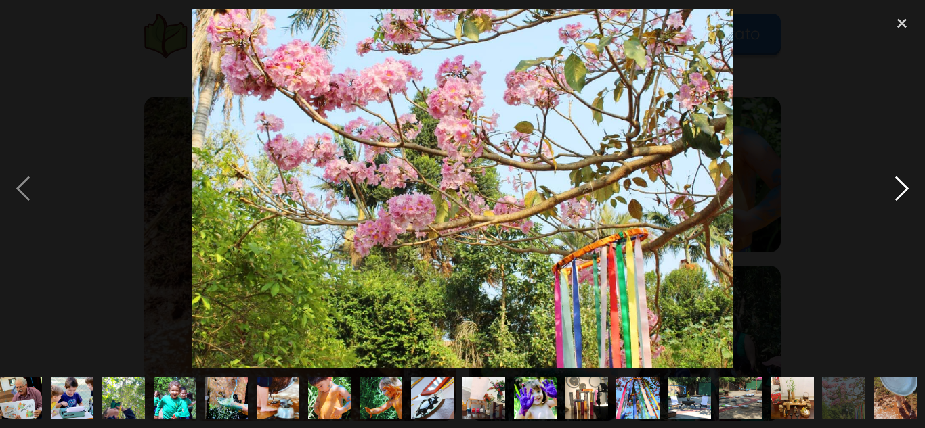
click at [904, 190] on div "next image" at bounding box center [902, 189] width 46 height 360
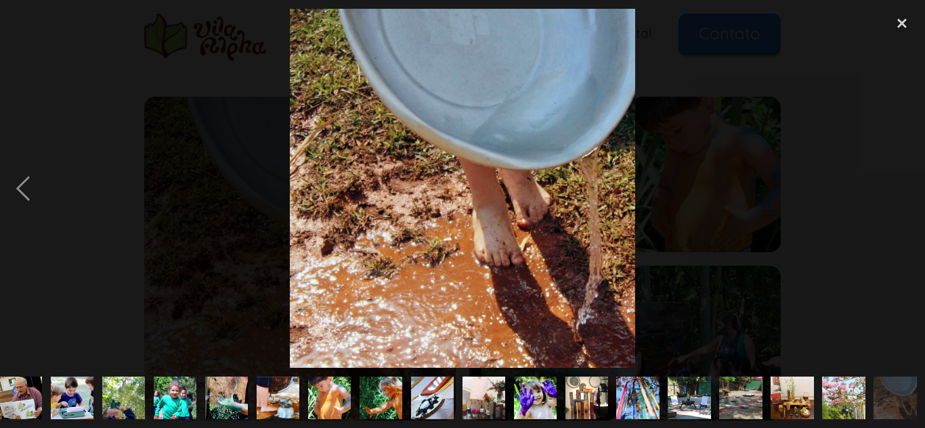
click at [904, 190] on div "next image" at bounding box center [902, 189] width 46 height 360
click at [902, 20] on div "close lightbox" at bounding box center [902, 24] width 46 height 30
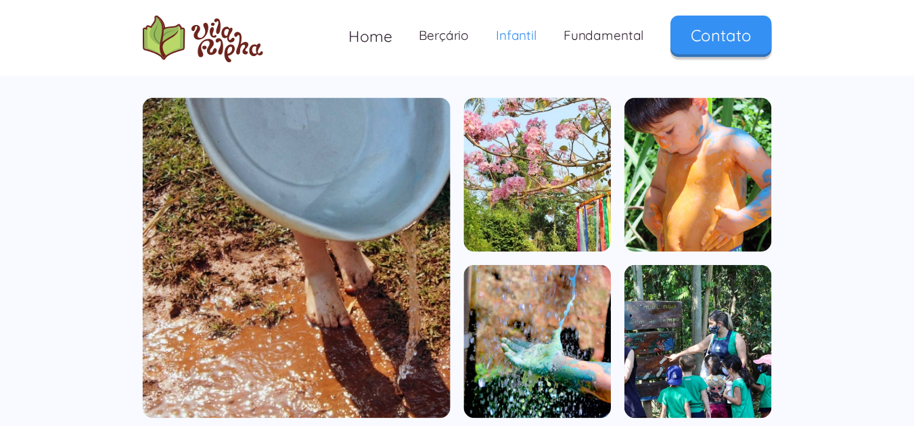
scroll to position [0, 0]
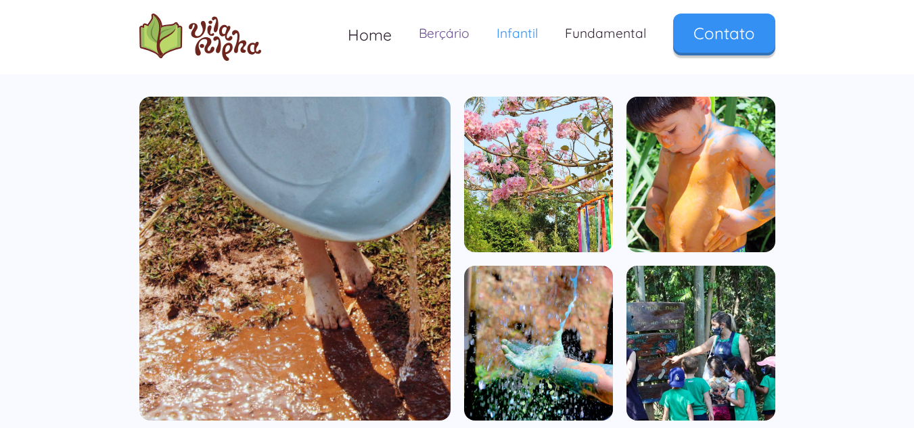
click at [441, 43] on link "Berçário" at bounding box center [444, 34] width 78 height 40
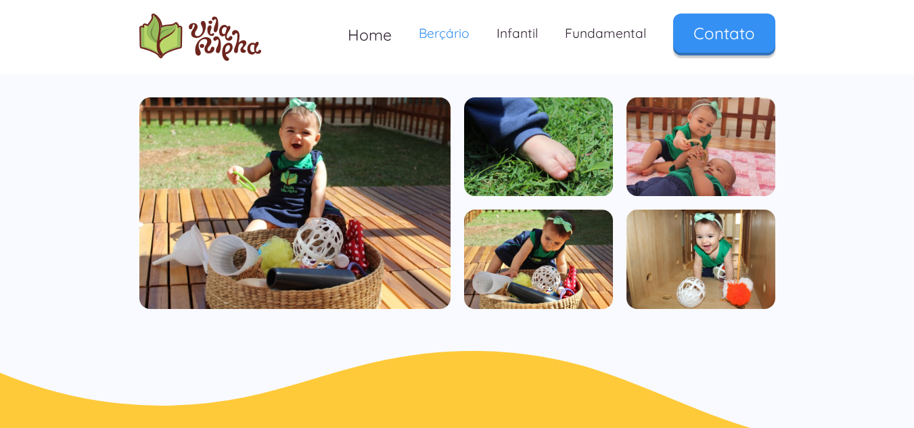
scroll to position [805, 0]
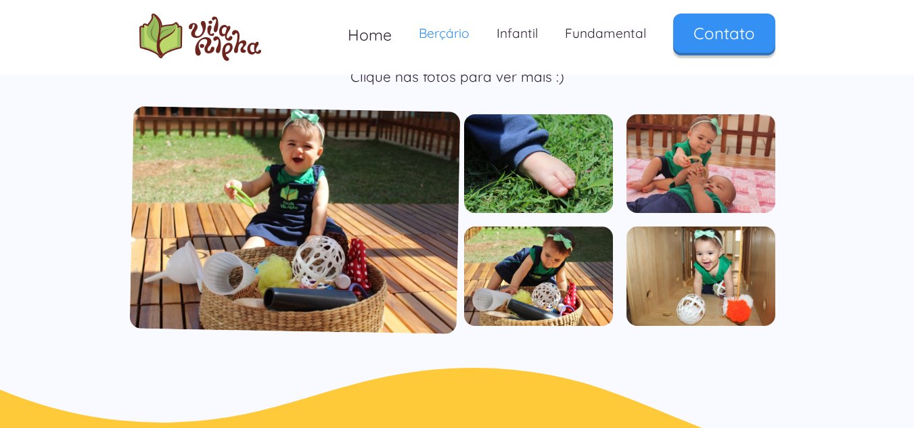
click at [343, 202] on img "open lightbox" at bounding box center [294, 220] width 331 height 228
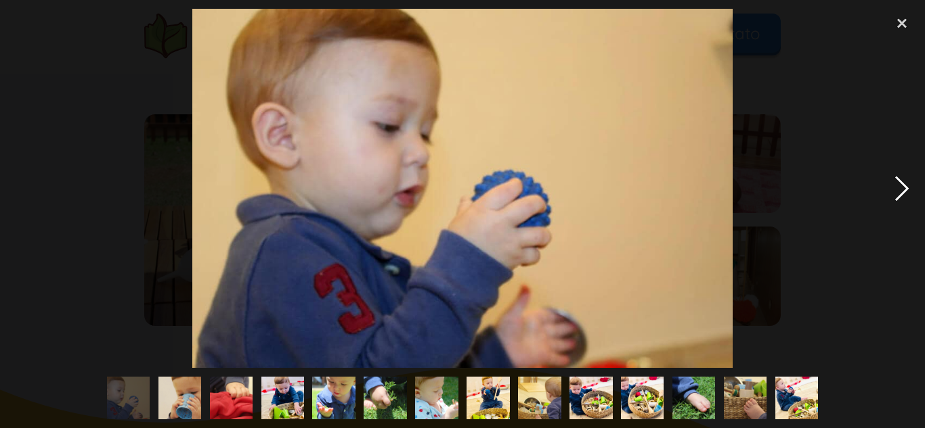
click at [904, 190] on div "next image" at bounding box center [902, 189] width 46 height 360
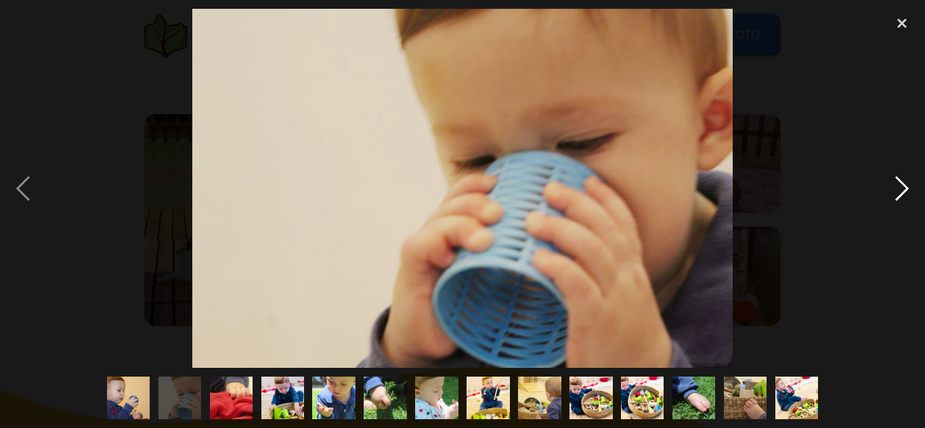
click at [904, 190] on div "next image" at bounding box center [902, 189] width 46 height 360
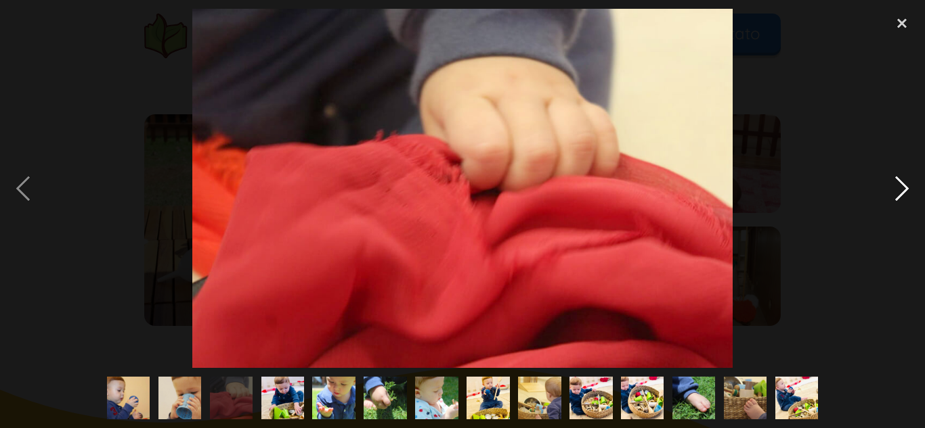
click at [904, 190] on div "next image" at bounding box center [902, 189] width 46 height 360
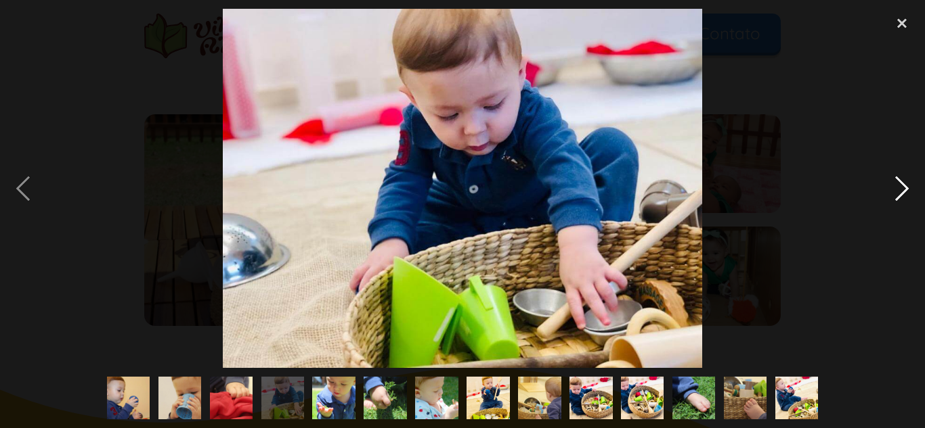
click at [904, 190] on div "next image" at bounding box center [902, 189] width 46 height 360
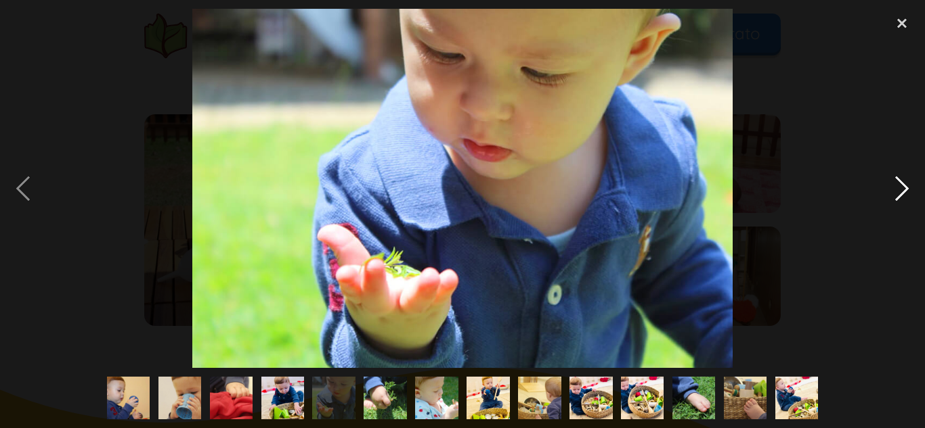
click at [904, 190] on div "next image" at bounding box center [902, 189] width 46 height 360
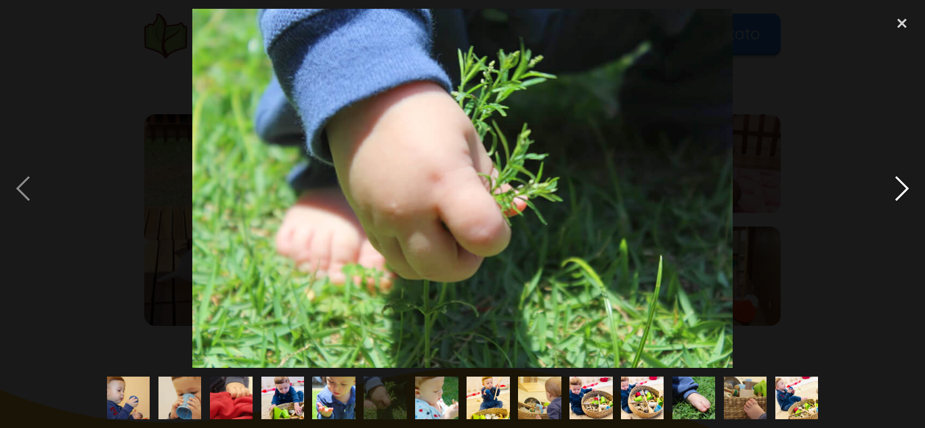
click at [904, 190] on div "next image" at bounding box center [902, 189] width 46 height 360
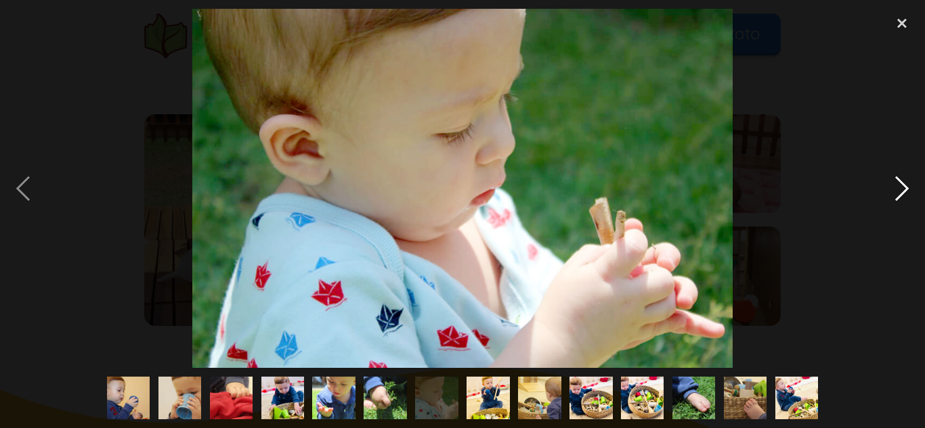
click at [904, 190] on div "next image" at bounding box center [902, 189] width 46 height 360
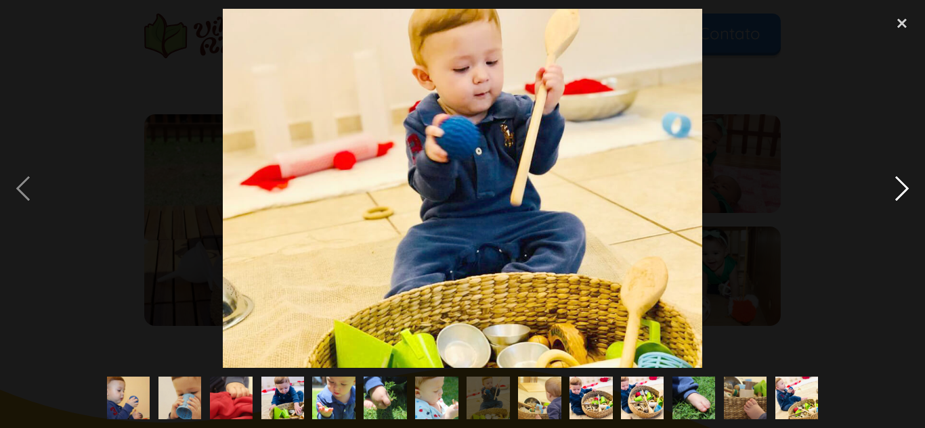
click at [904, 190] on div "next image" at bounding box center [902, 189] width 46 height 360
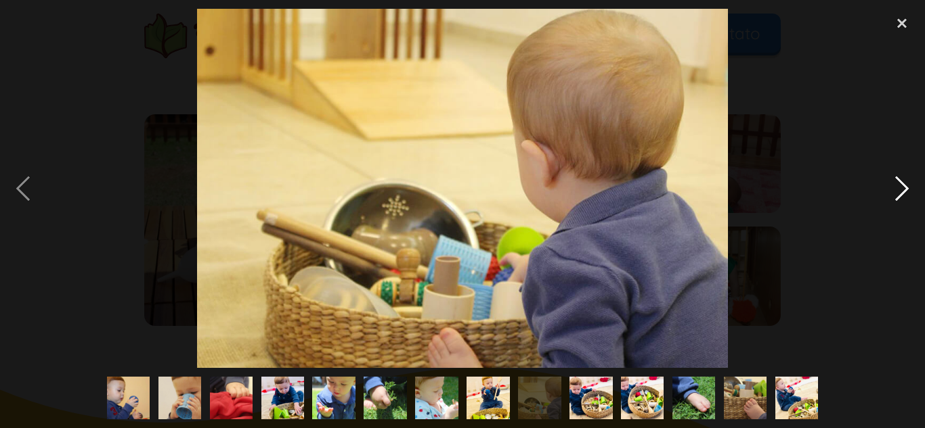
click at [904, 190] on div "next image" at bounding box center [902, 189] width 46 height 360
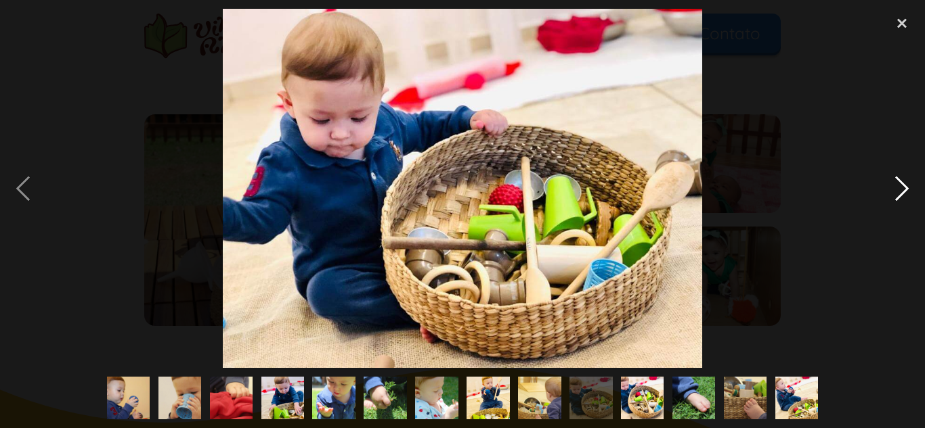
click at [904, 190] on div "next image" at bounding box center [902, 189] width 46 height 360
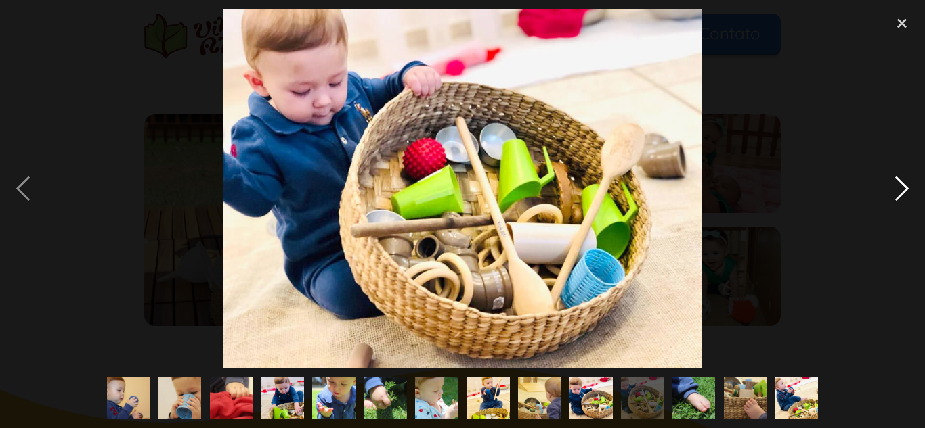
click at [904, 190] on div "next image" at bounding box center [902, 189] width 46 height 360
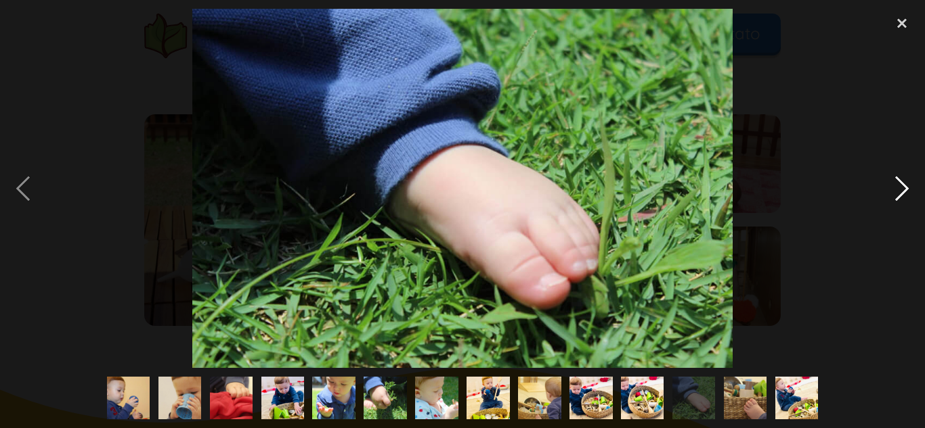
click at [904, 190] on div "next image" at bounding box center [902, 189] width 46 height 360
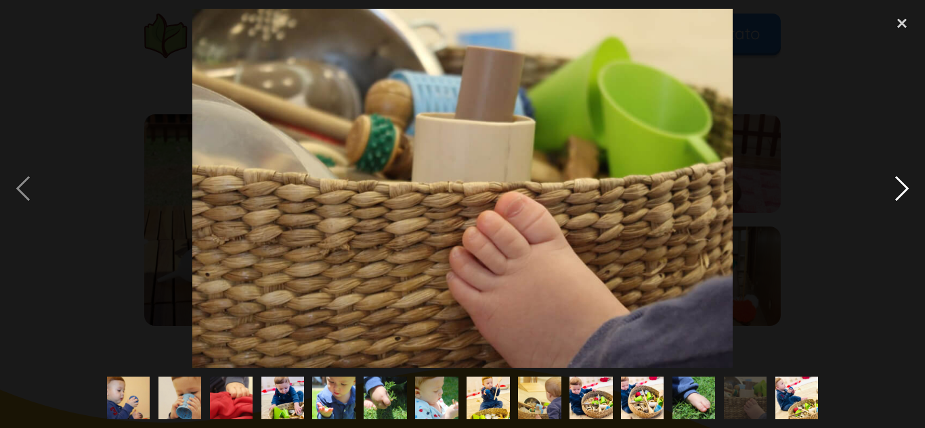
click at [904, 190] on div "next image" at bounding box center [902, 189] width 46 height 360
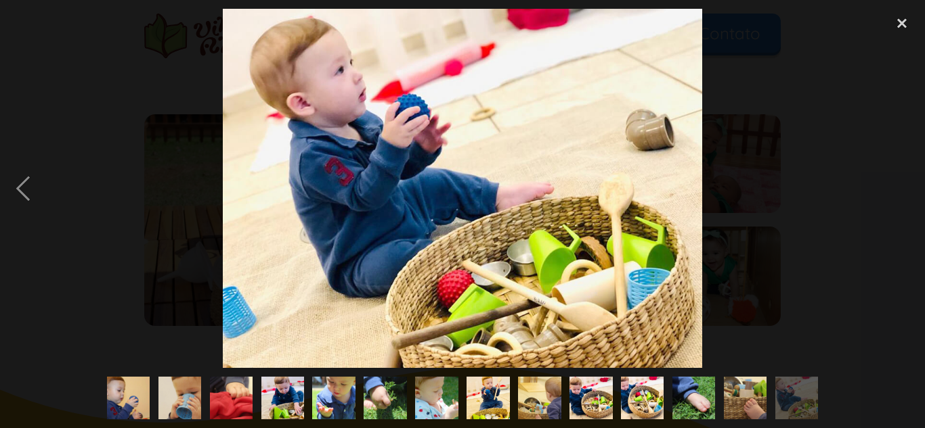
click at [904, 190] on div "next image" at bounding box center [902, 189] width 46 height 360
click at [900, 28] on div "close lightbox" at bounding box center [902, 24] width 46 height 30
